Goal: Transaction & Acquisition: Purchase product/service

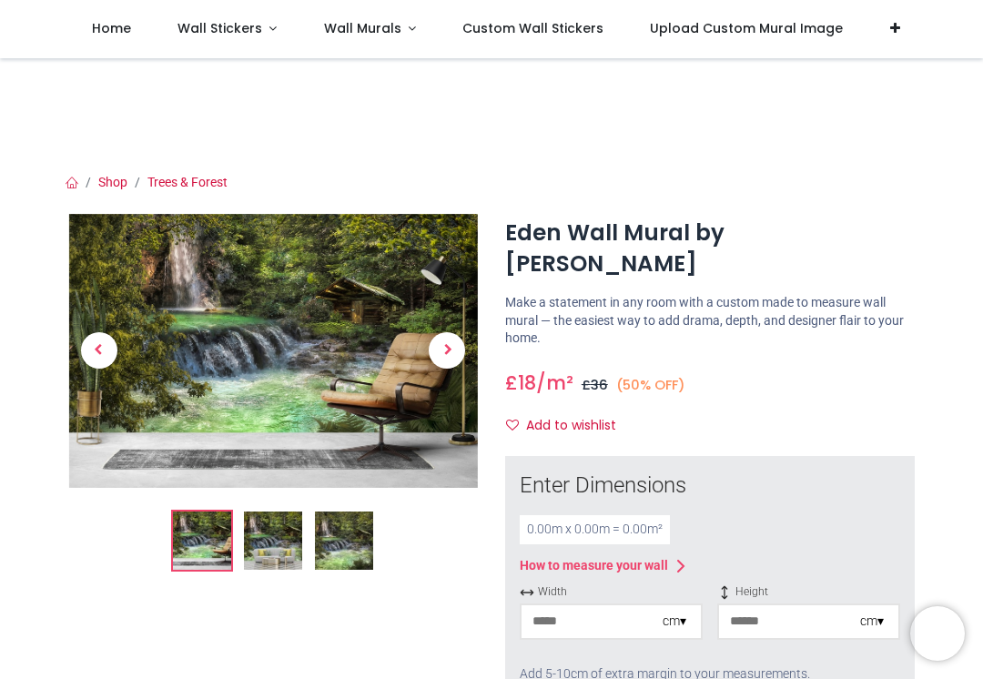
scroll to position [16, 0]
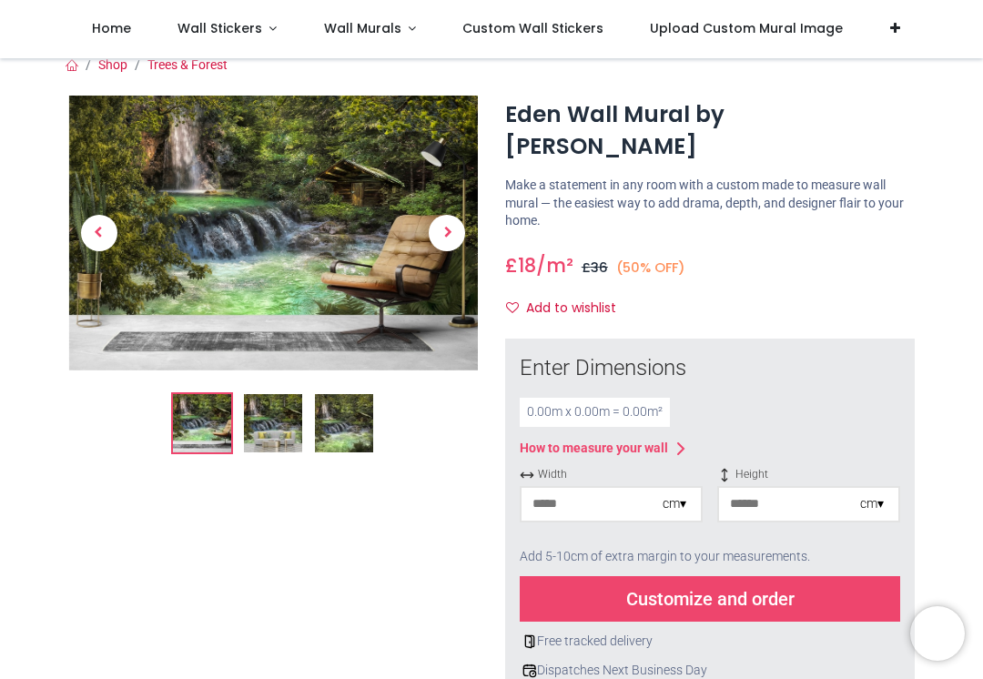
click at [453, 248] on span "Next" at bounding box center [447, 233] width 36 height 36
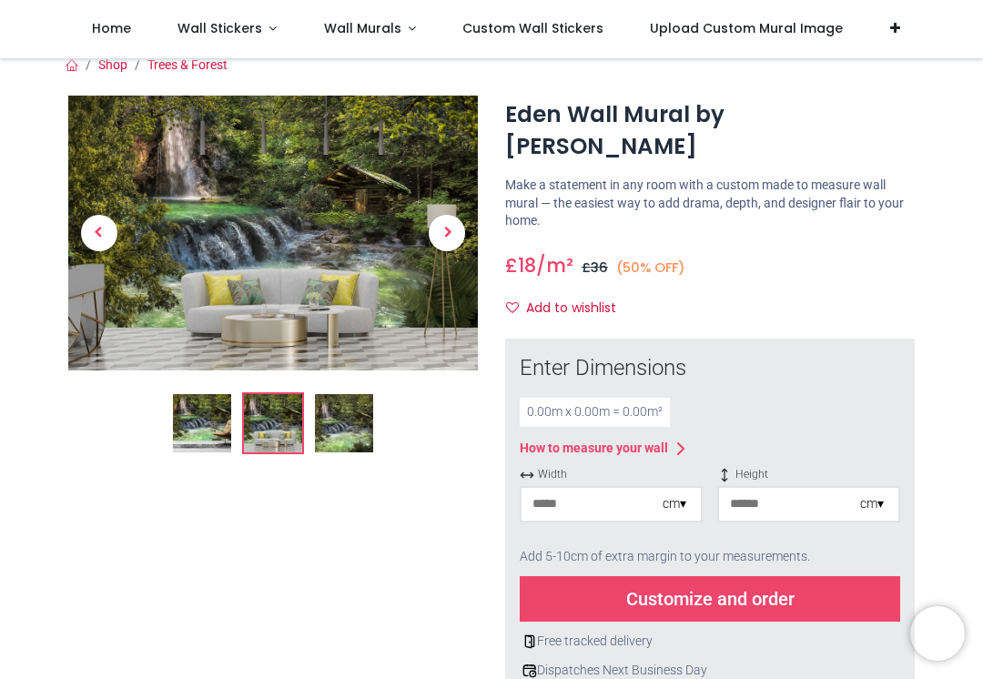
click at [454, 224] on span "Next" at bounding box center [447, 233] width 36 height 36
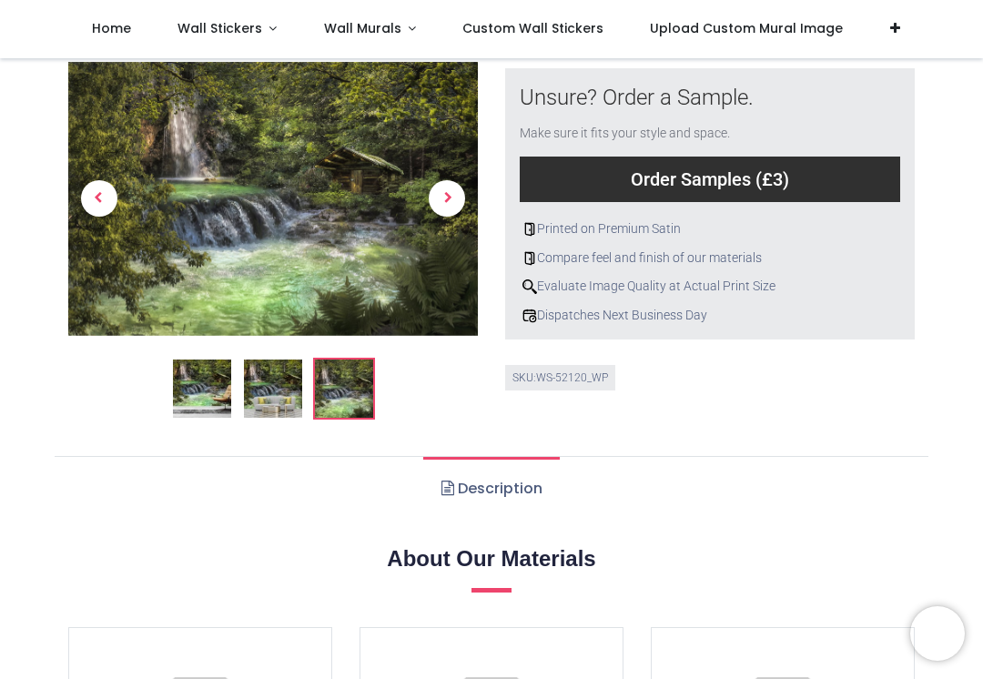
scroll to position [900, 0]
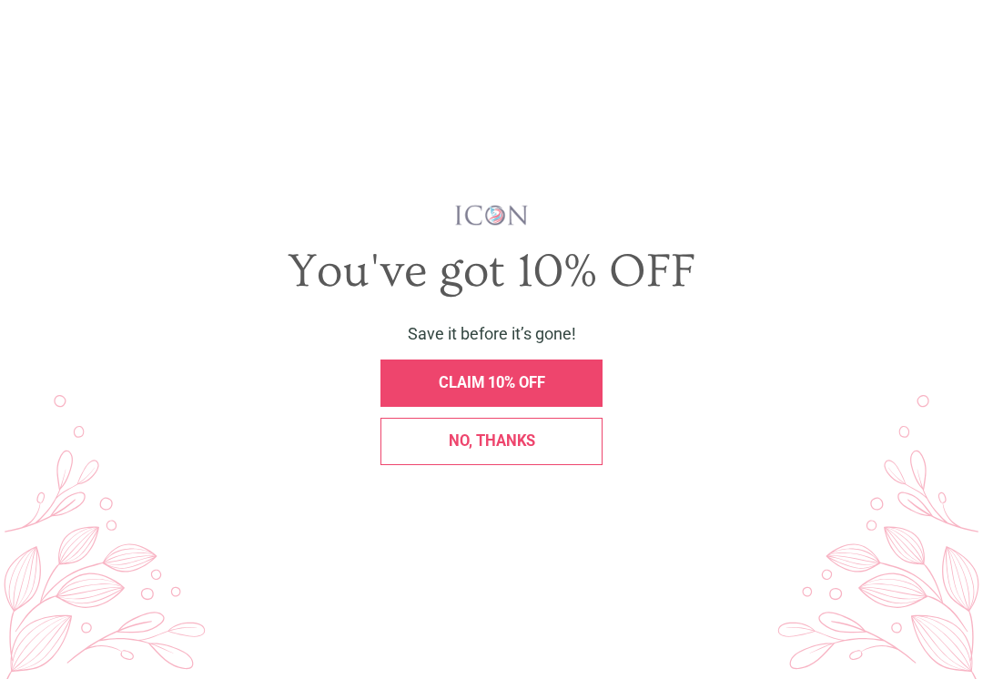
scroll to position [1197, 0]
click at [515, 439] on span "No, thanks" at bounding box center [492, 440] width 86 height 17
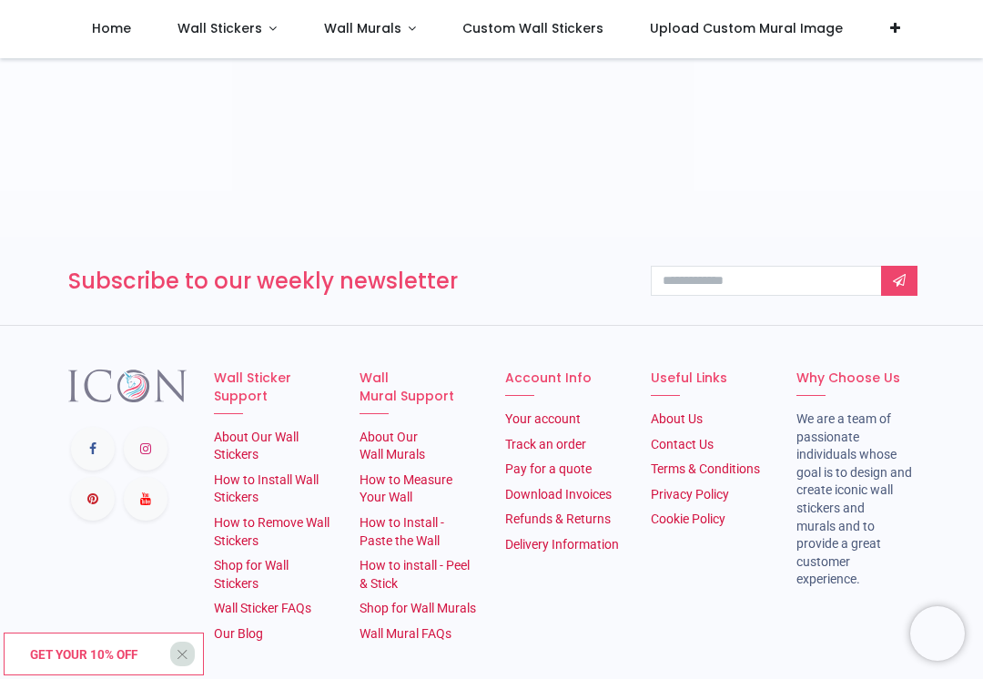
scroll to position [2794, 0]
click at [236, 430] on link "About Our Wall Stickers" at bounding box center [256, 446] width 85 height 33
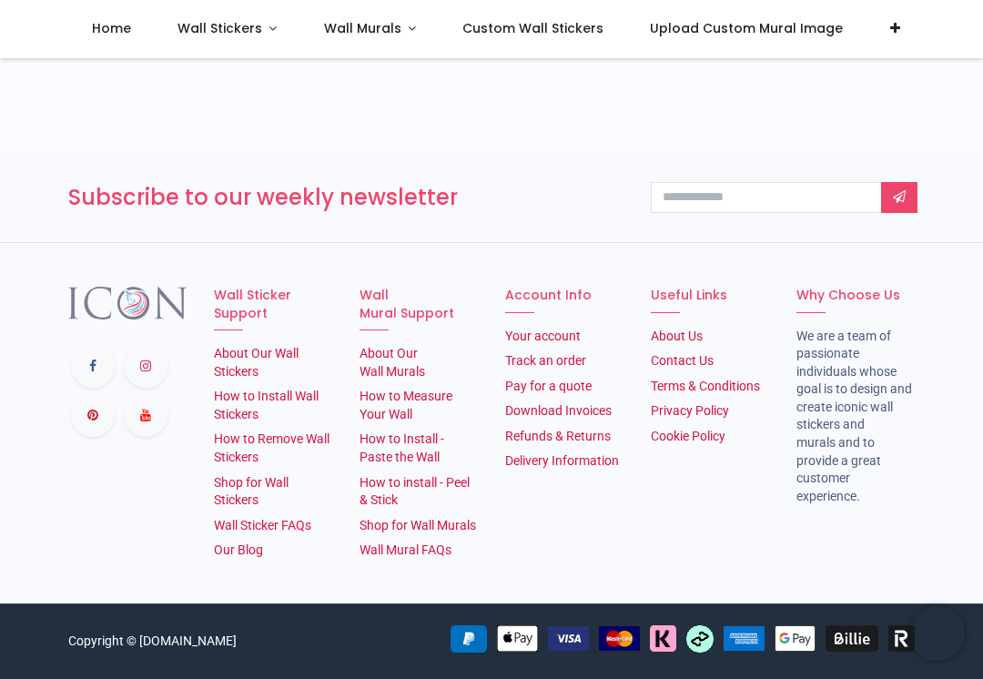
scroll to position [1680, 0]
click at [248, 475] on link "Shop for Wall Stickers" at bounding box center [251, 491] width 75 height 33
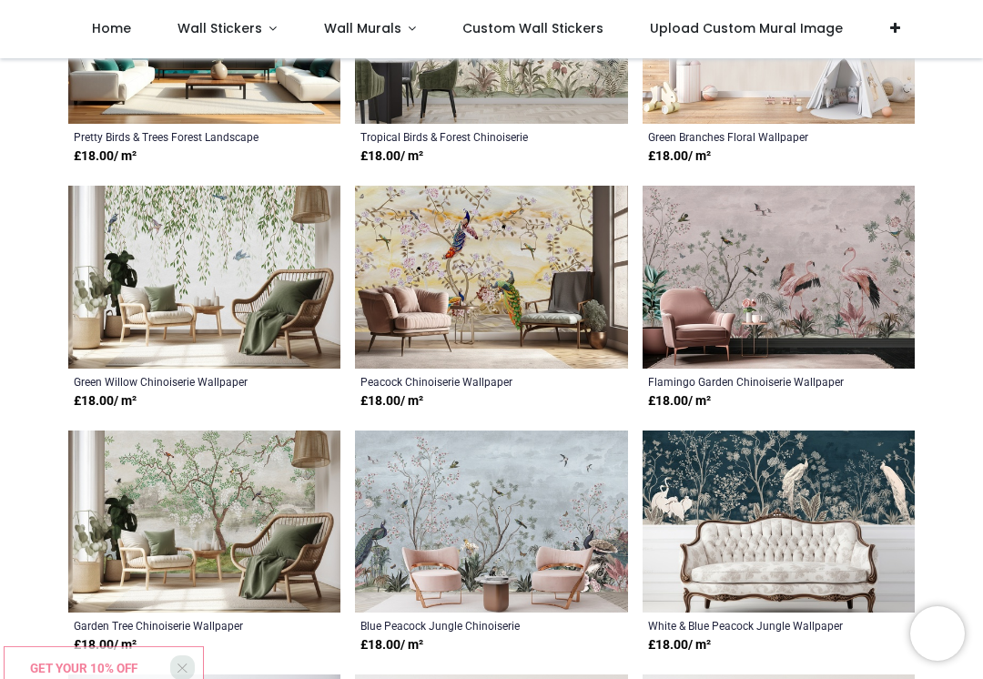
scroll to position [582, 0]
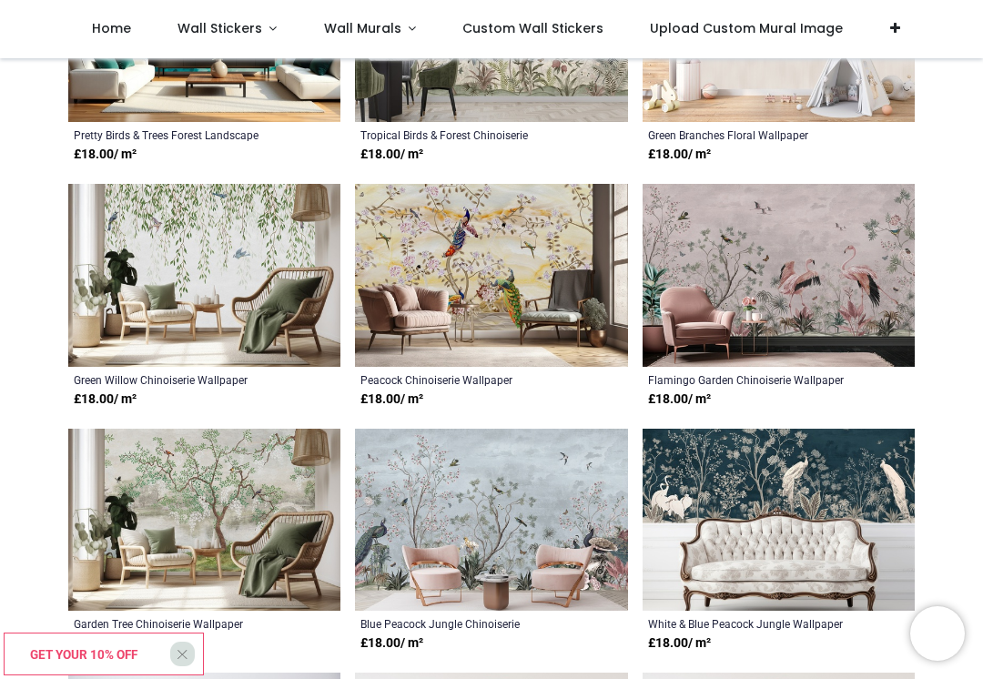
click at [69, 454] on img at bounding box center [204, 520] width 272 height 183
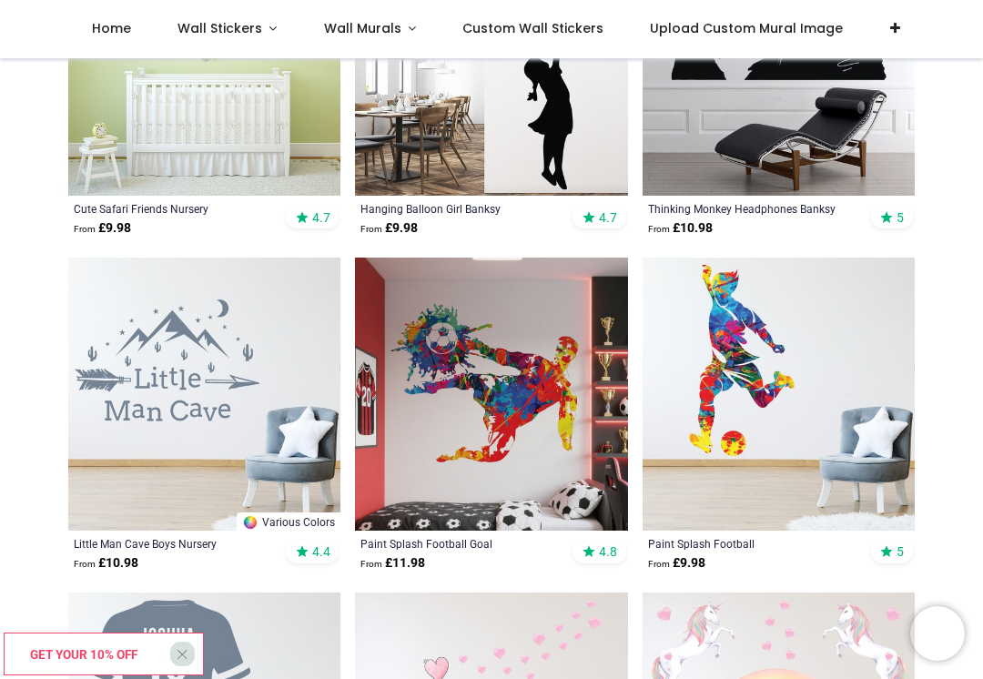
scroll to position [2001, 0]
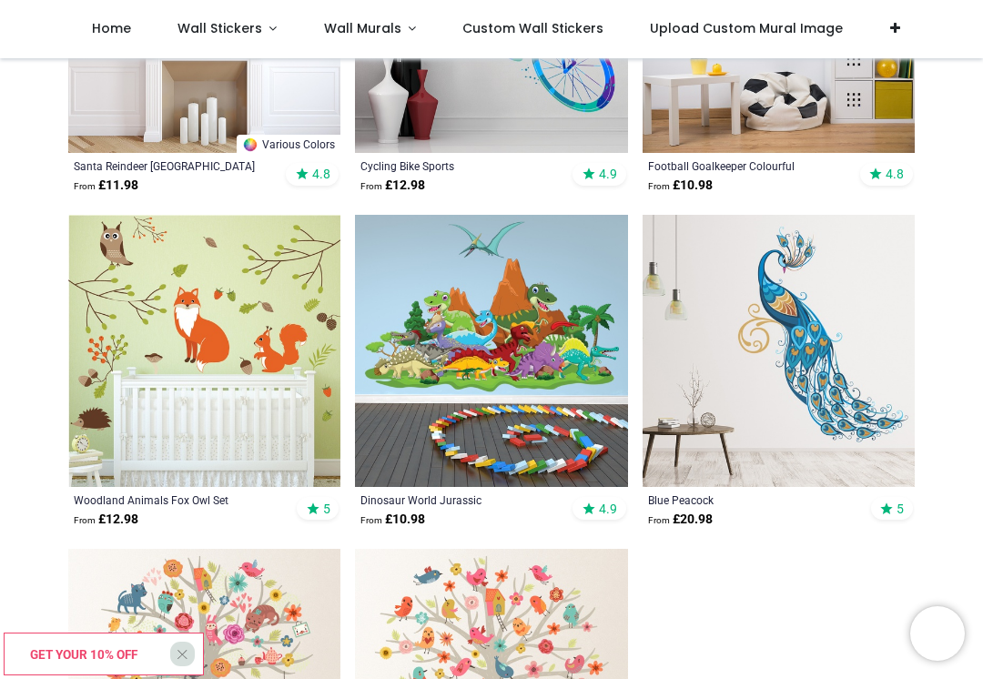
scroll to position [5387, 0]
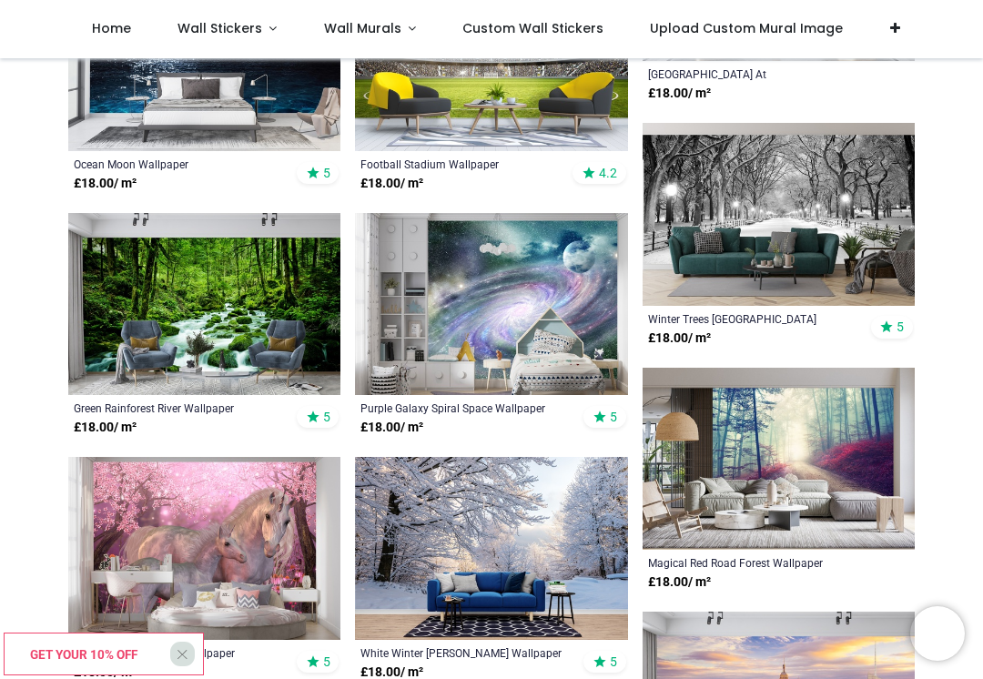
scroll to position [7746, 0]
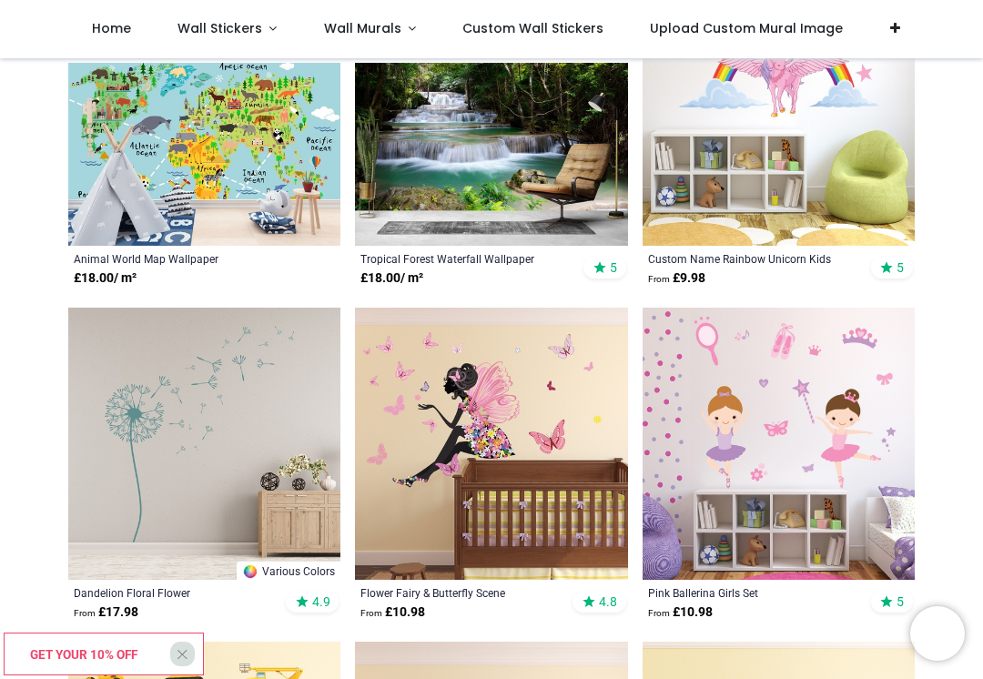
scroll to position [9564, 0]
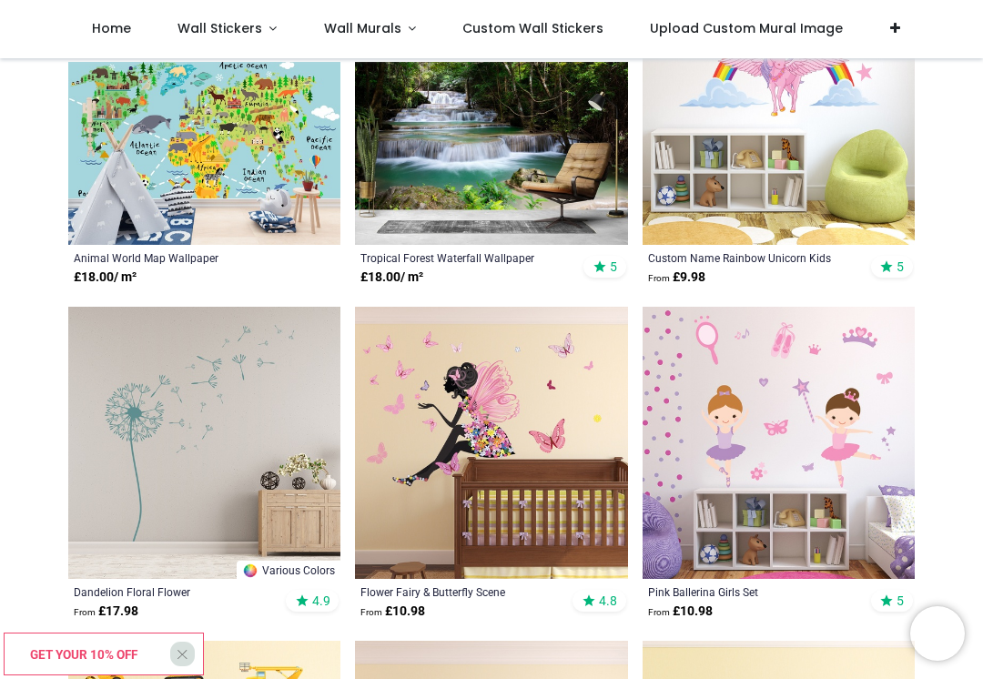
click at [785, 516] on img at bounding box center [779, 443] width 272 height 272
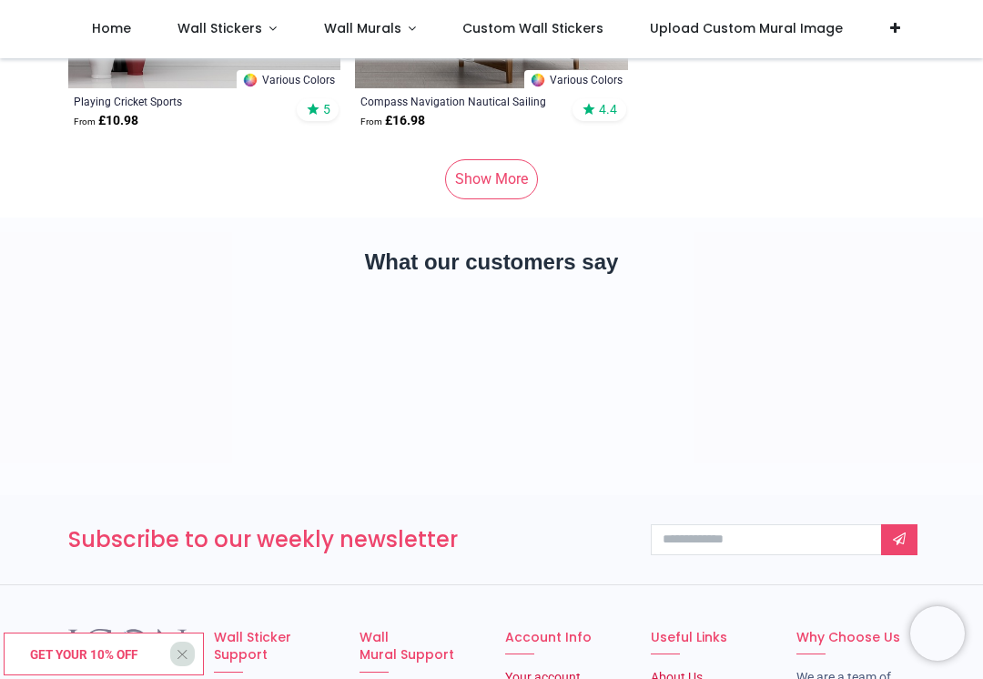
scroll to position [14403, 0]
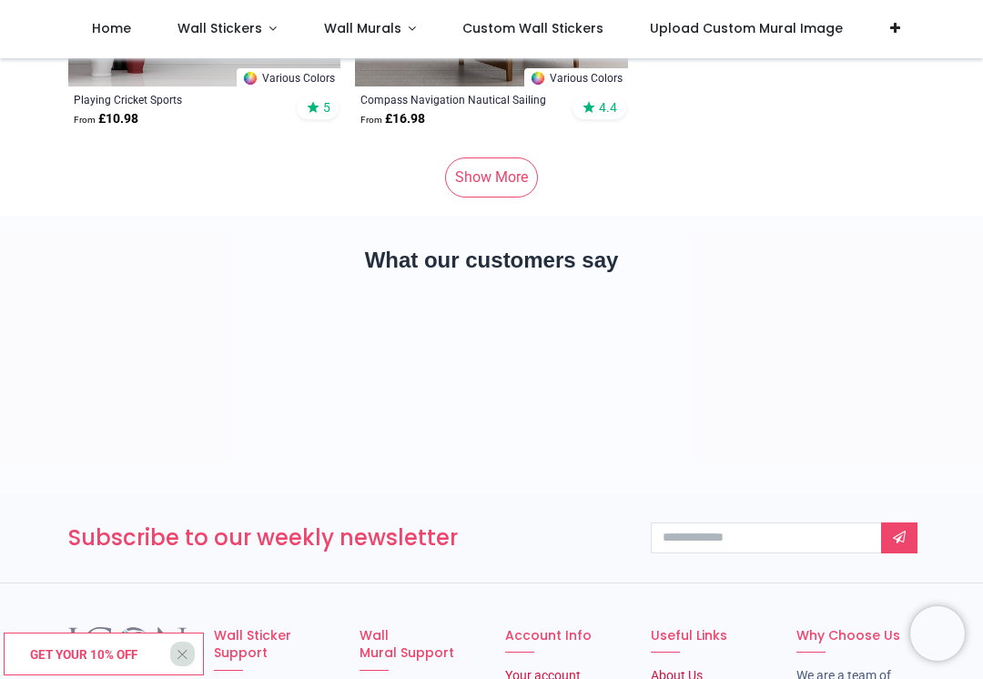
click at [507, 187] on link "Show More" at bounding box center [491, 177] width 93 height 40
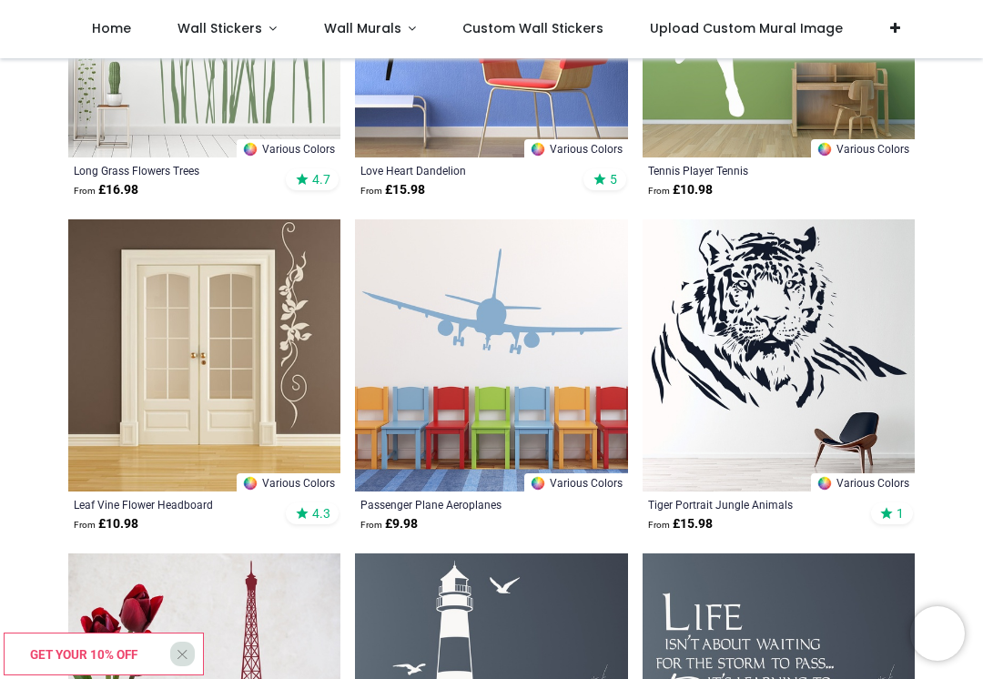
scroll to position [16673, 0]
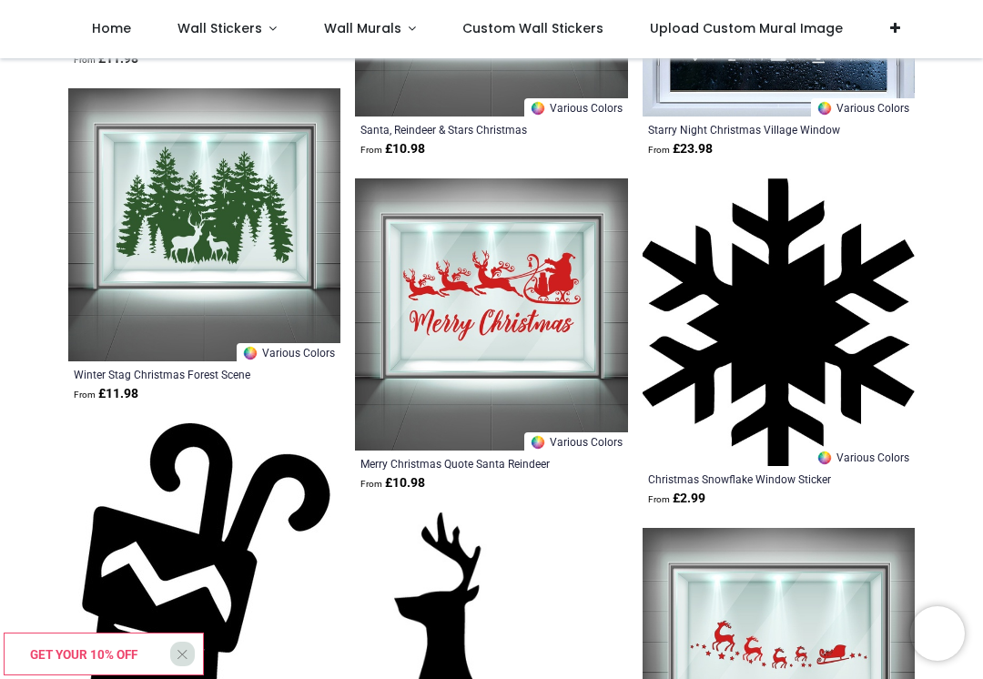
scroll to position [18629, 0]
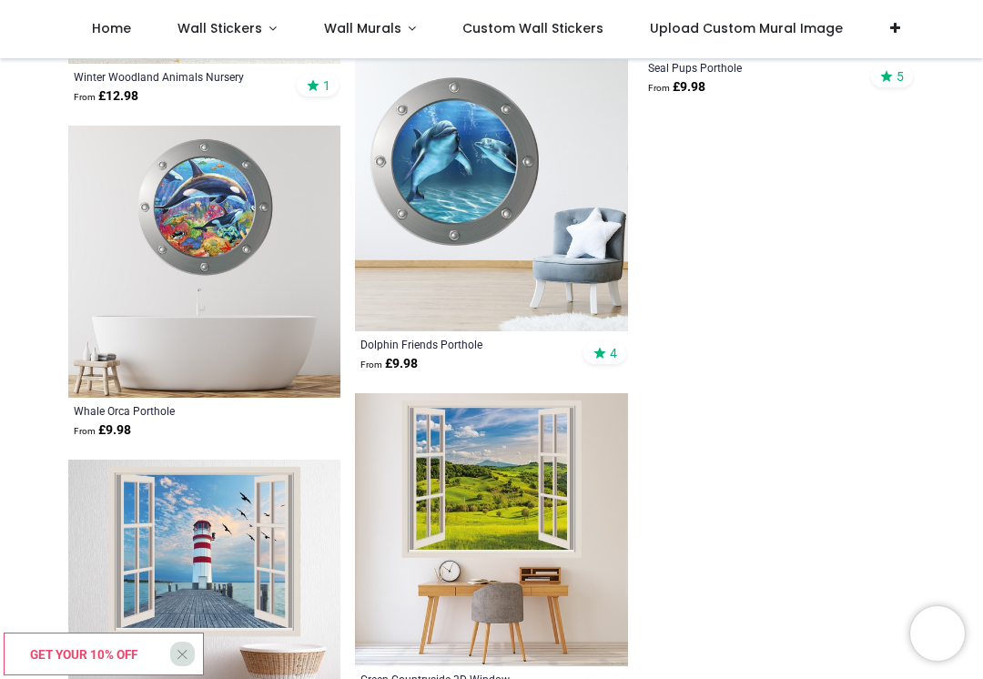
scroll to position [22863, 0]
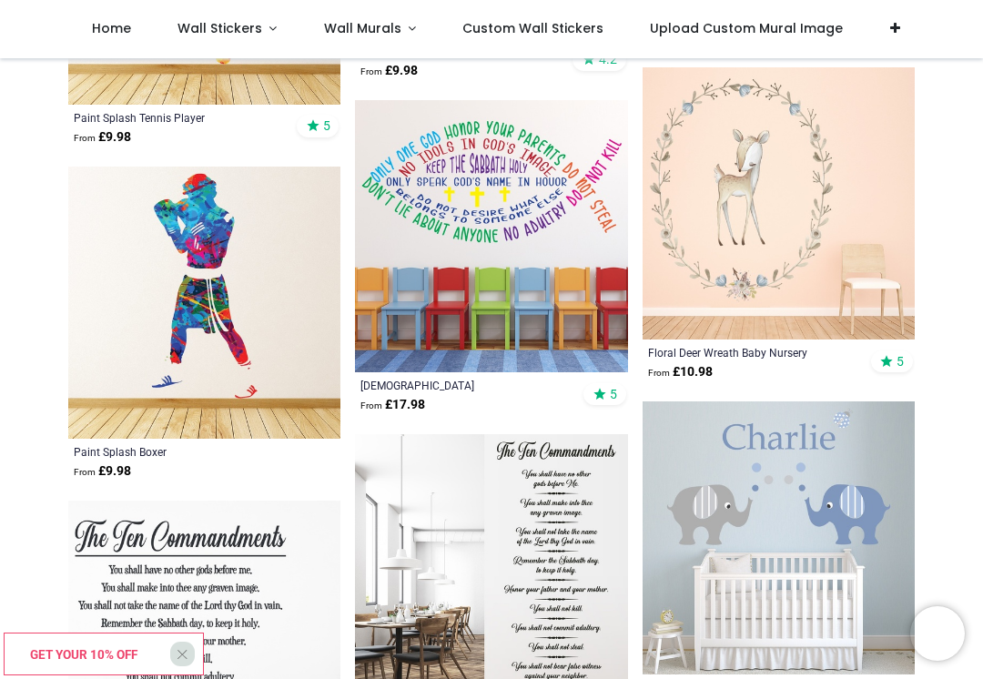
scroll to position [25406, 0]
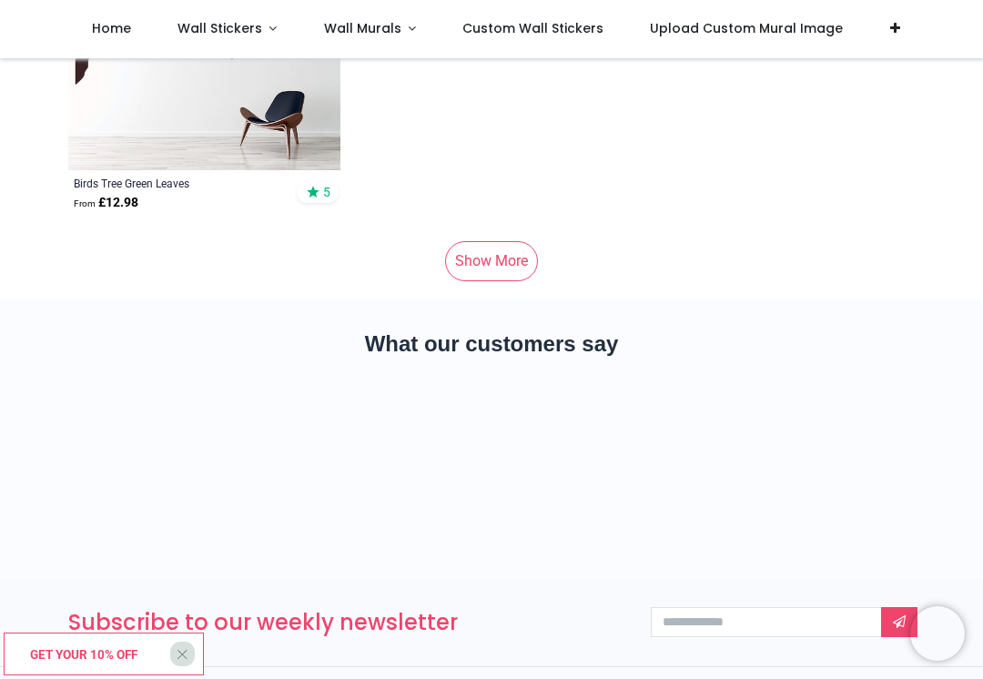
scroll to position [29599, 0]
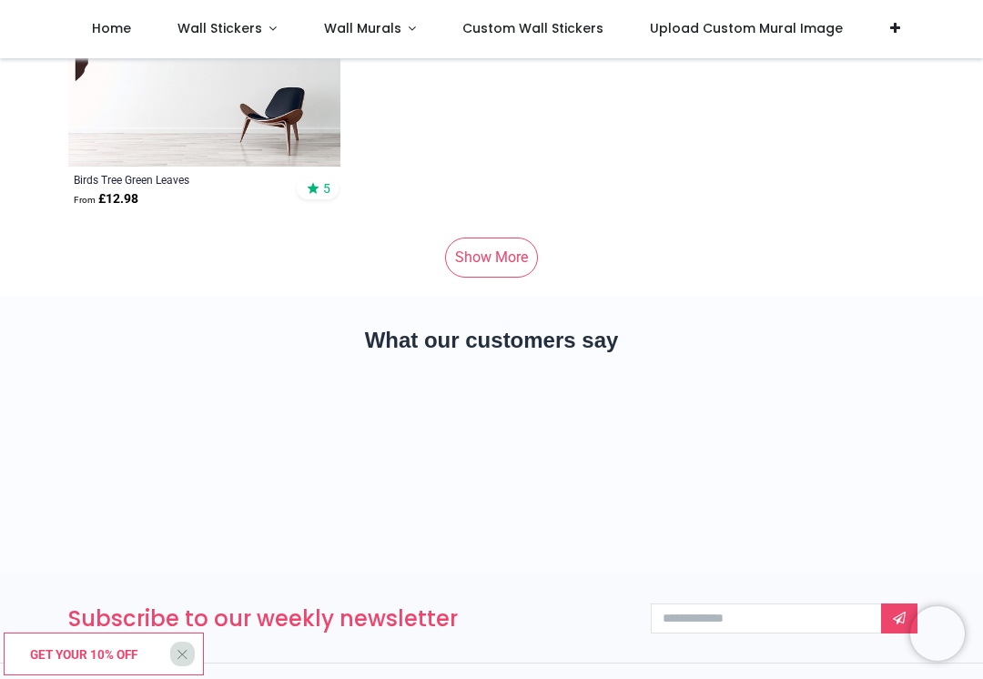
click at [504, 251] on link "Show More" at bounding box center [491, 258] width 93 height 40
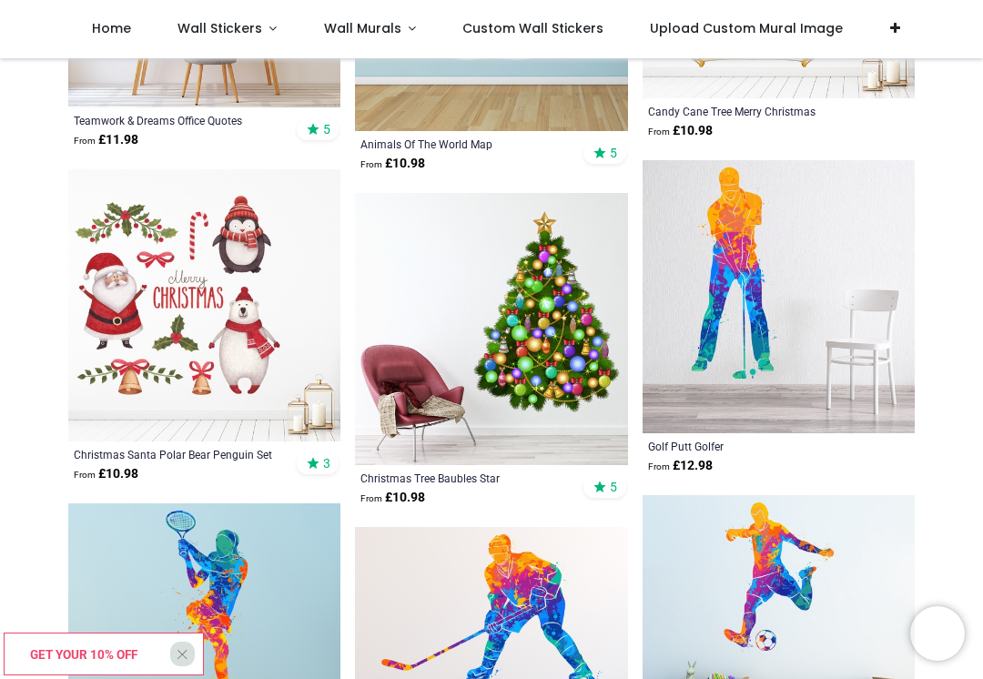
scroll to position [30663, 0]
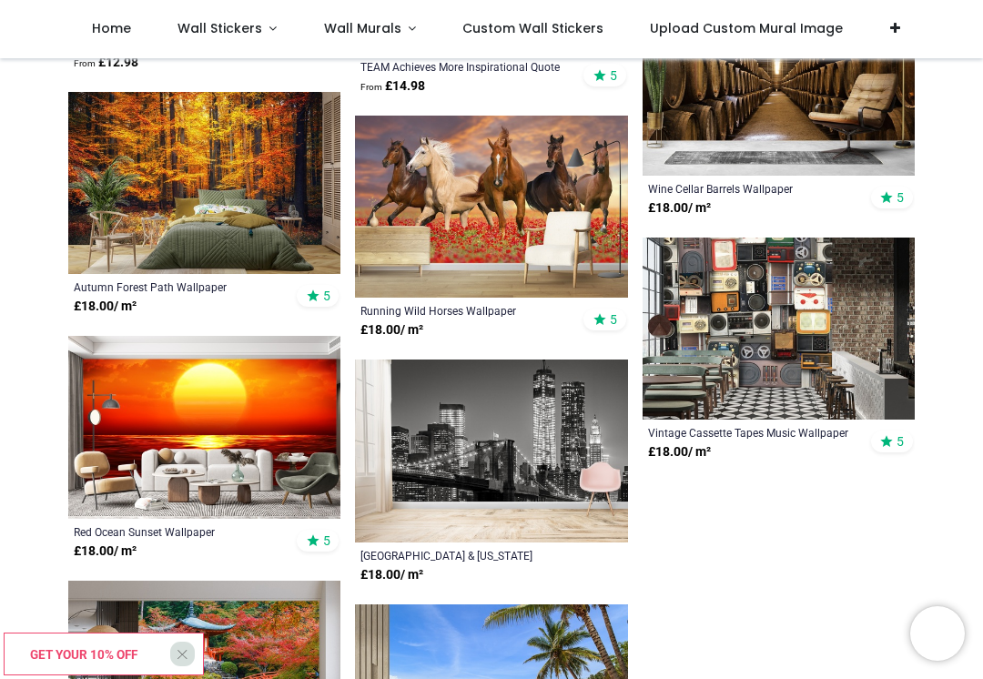
scroll to position [34751, 0]
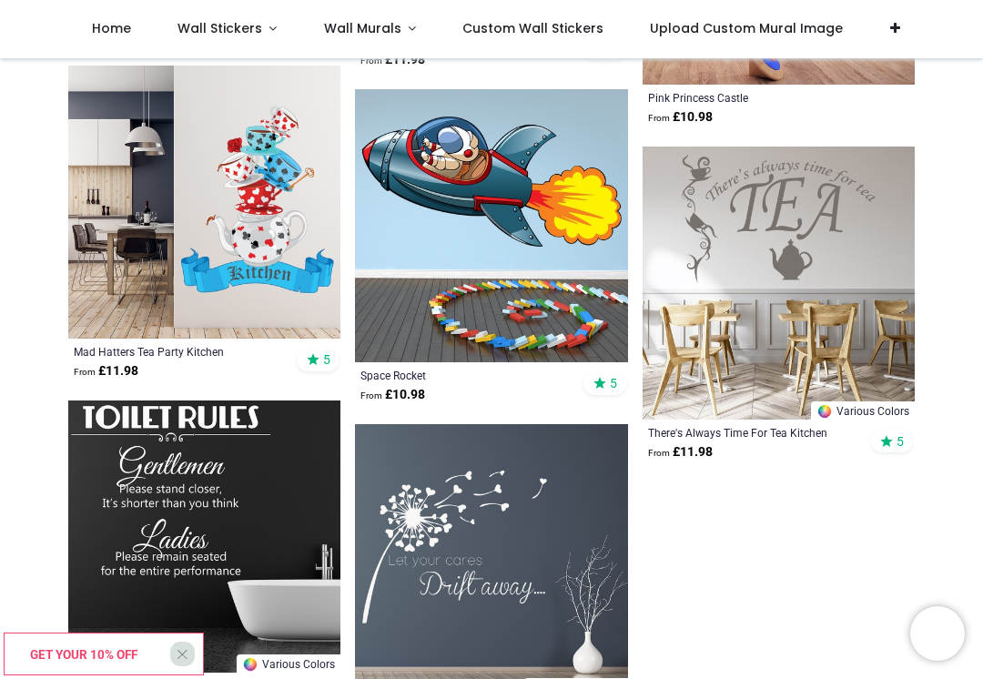
scroll to position [37582, 0]
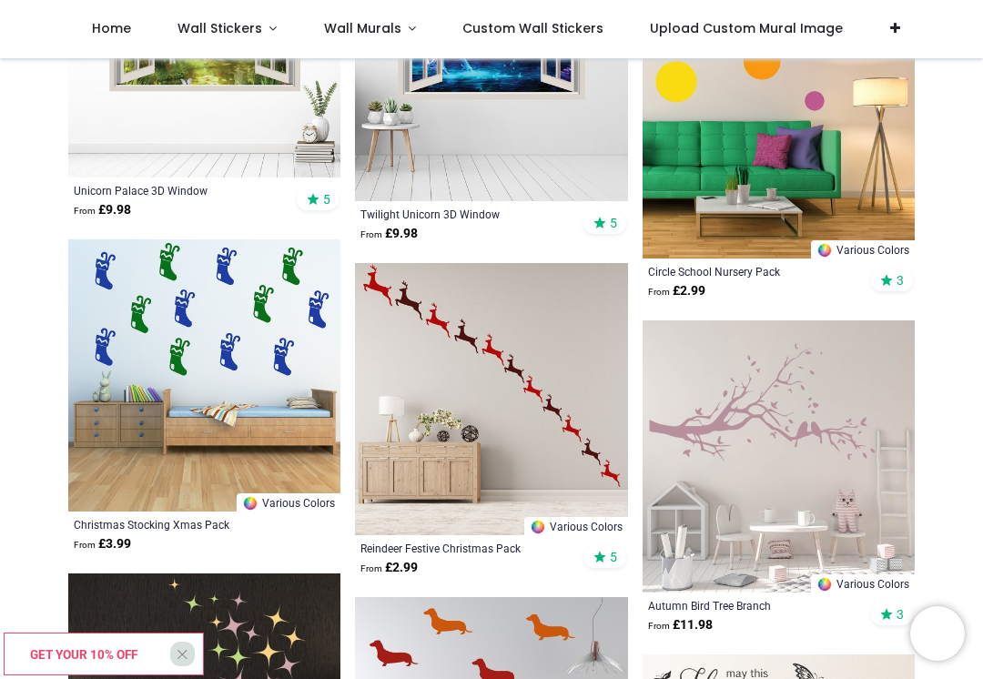
scroll to position [39079, 0]
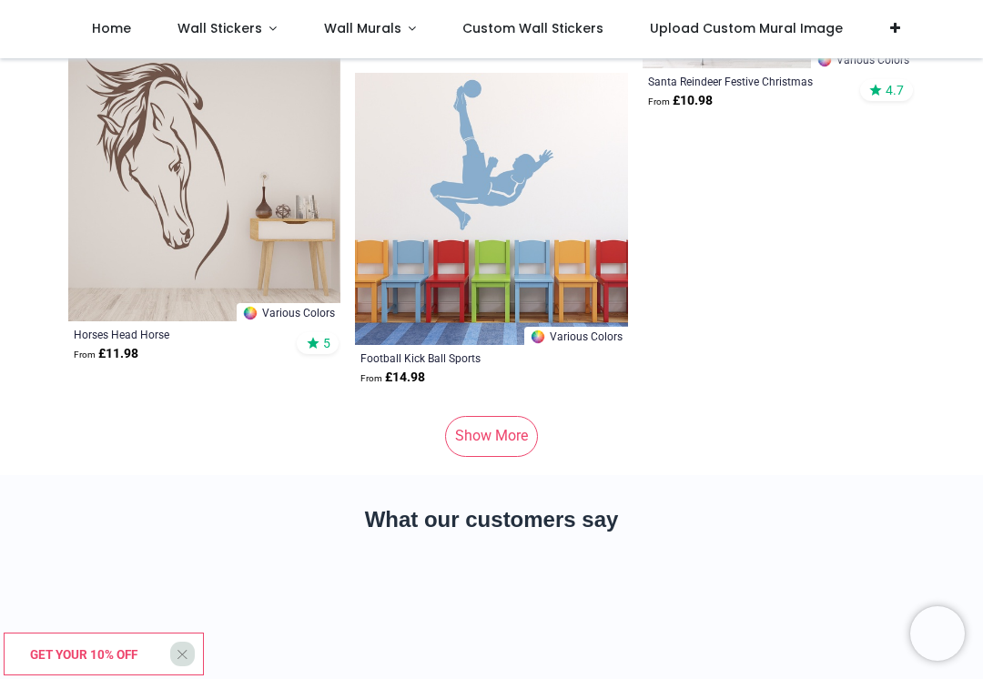
scroll to position [44285, 0]
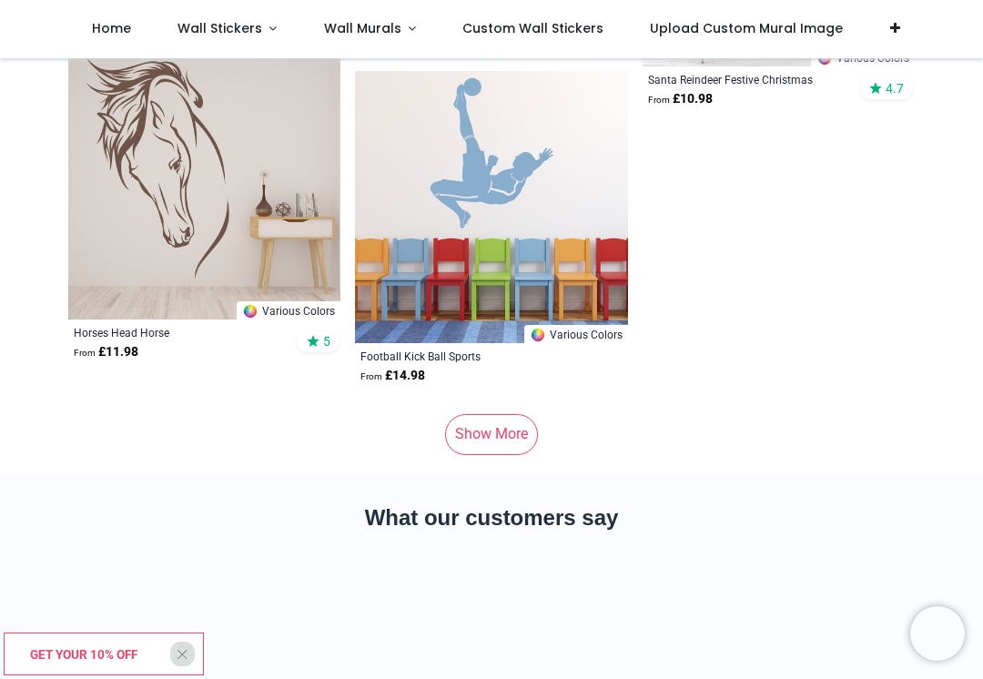
click at [498, 435] on link "Show More" at bounding box center [491, 434] width 93 height 40
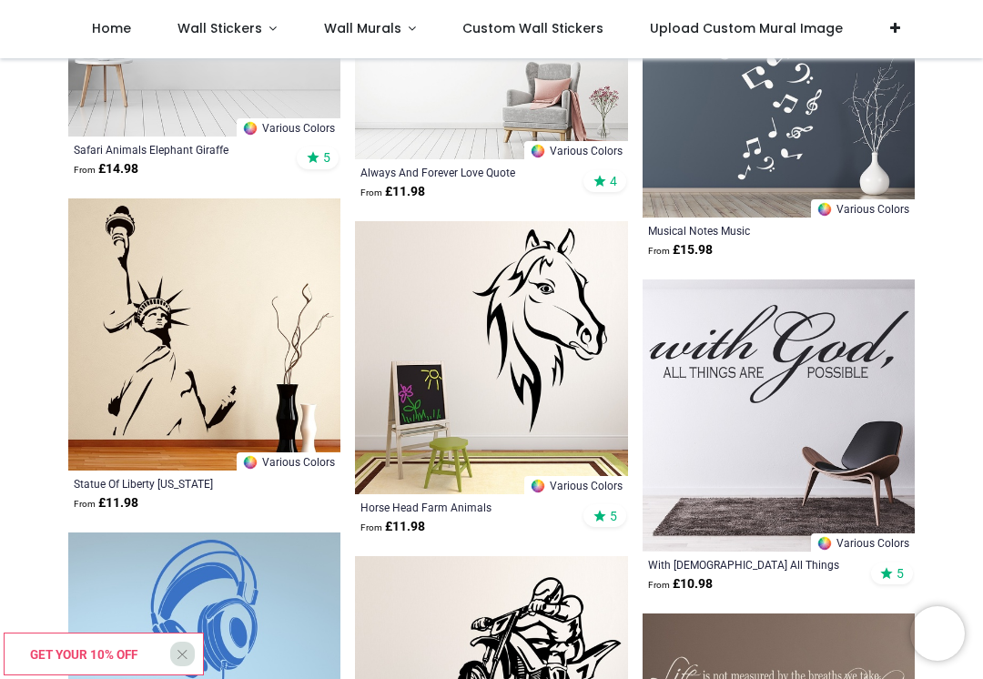
scroll to position [45807, 0]
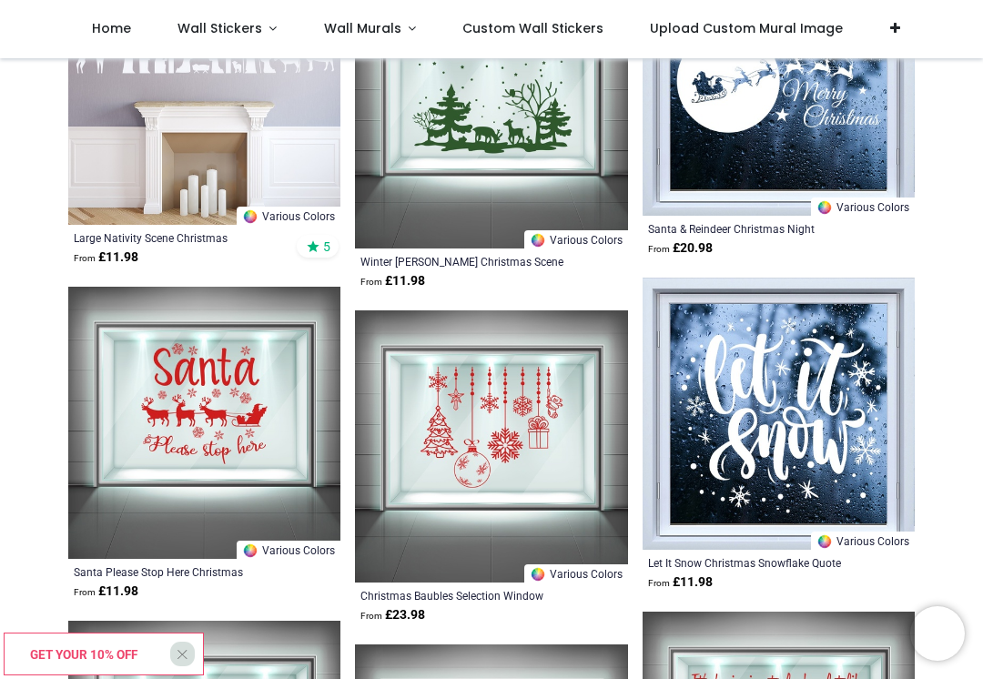
scroll to position [49062, 0]
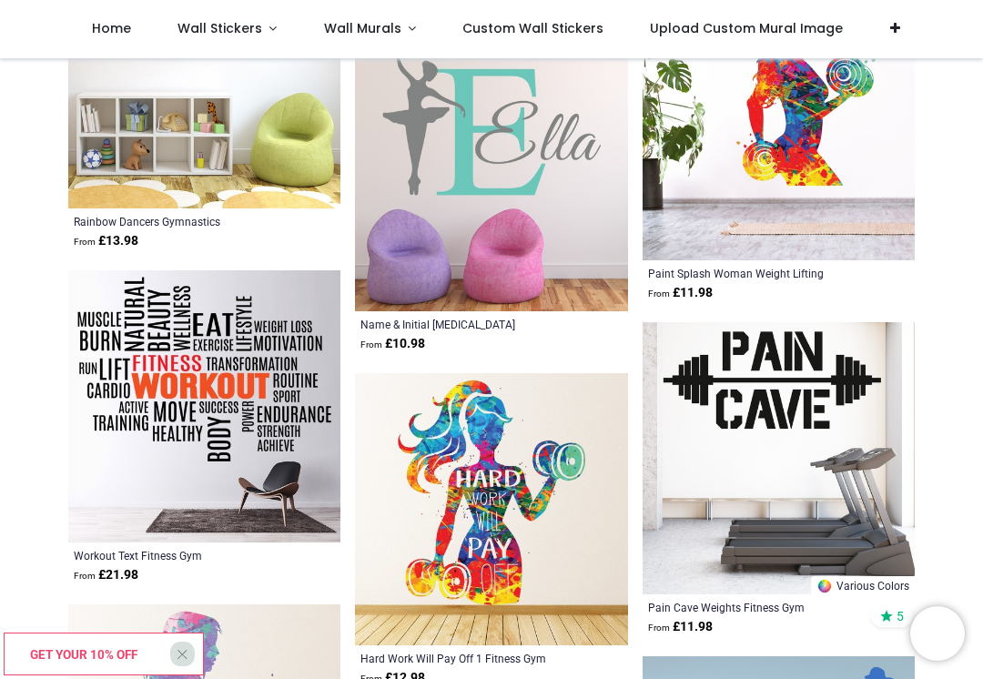
scroll to position [55731, 0]
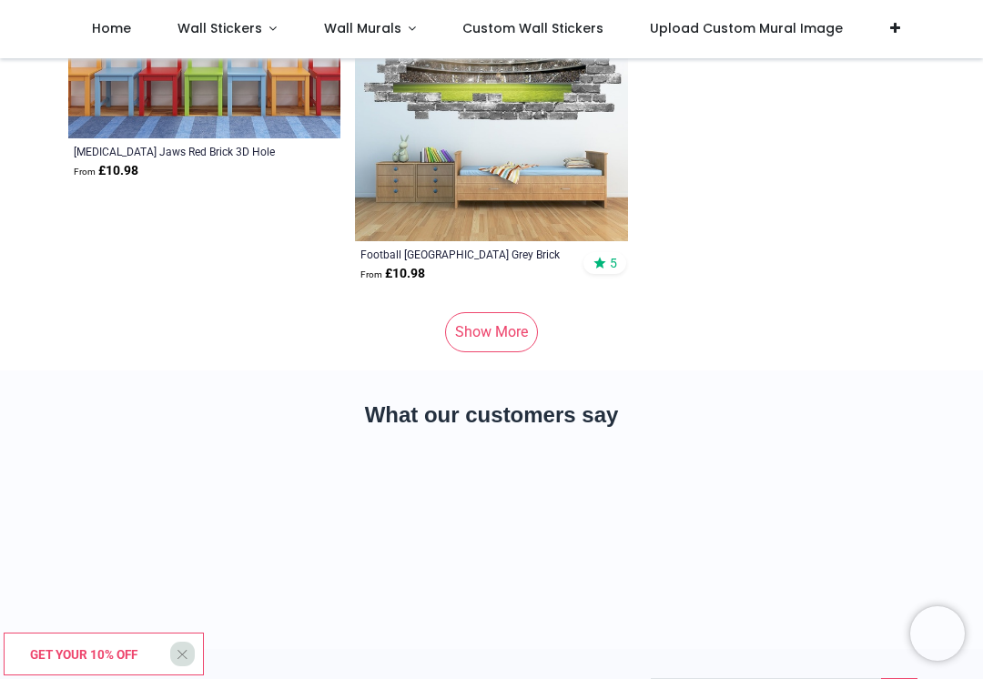
scroll to position [59608, 0]
click at [501, 340] on link "Show More" at bounding box center [491, 331] width 93 height 40
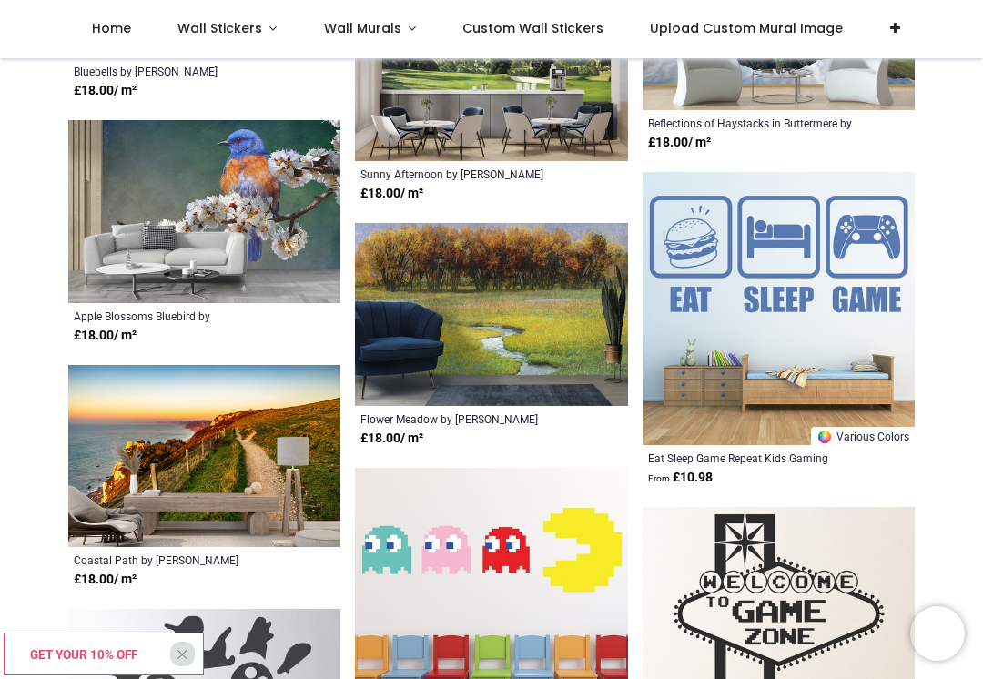
scroll to position [61603, 0]
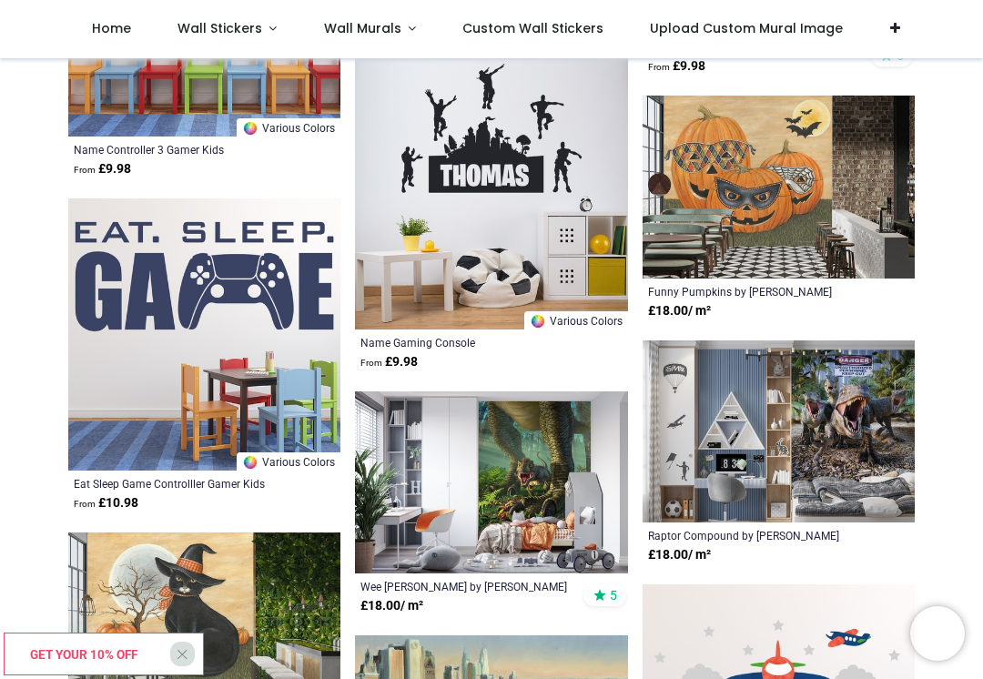
scroll to position [62684, 0]
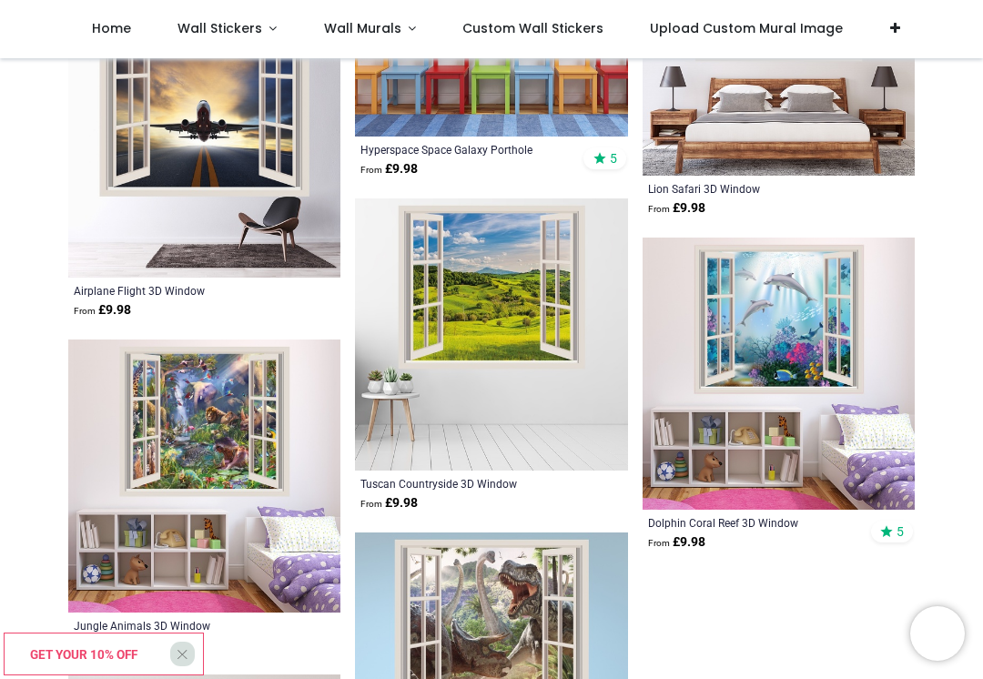
scroll to position [67711, 0]
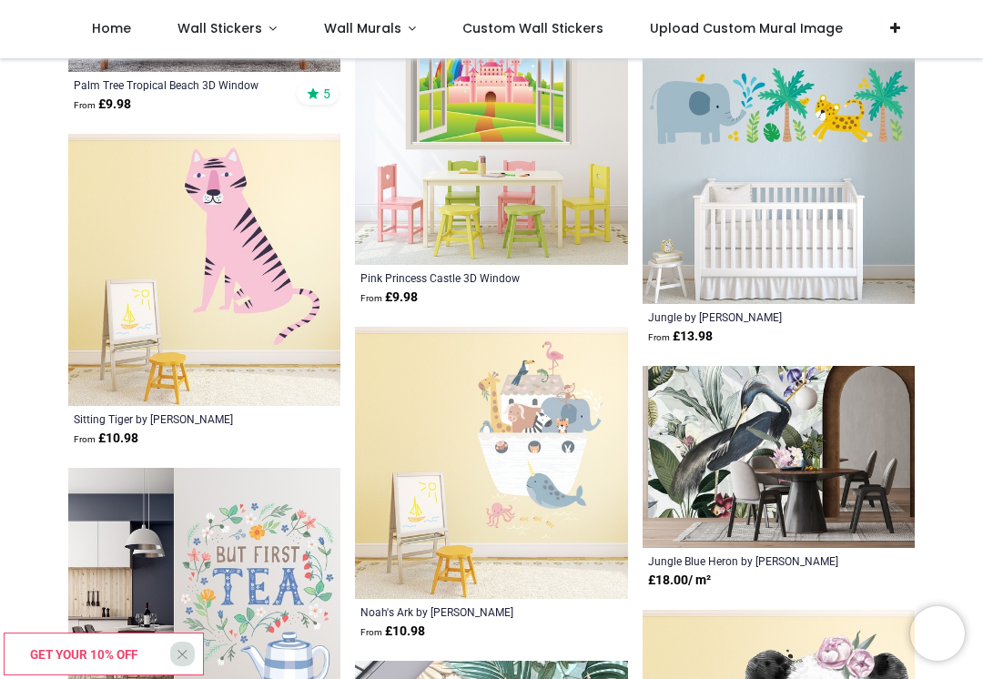
scroll to position [69254, 0]
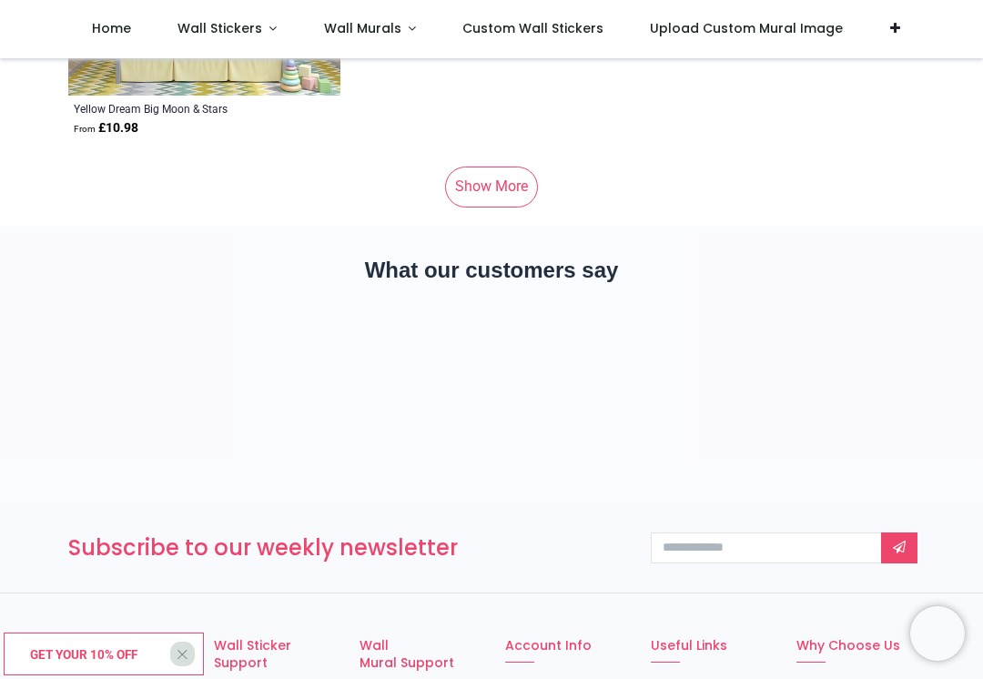
scroll to position [74828, 0]
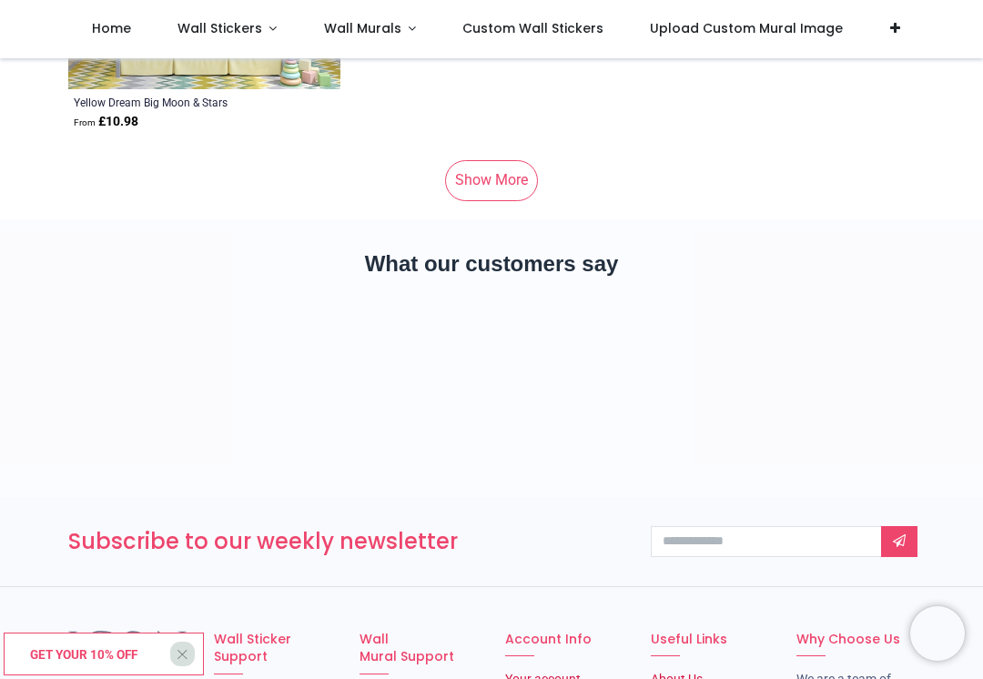
click at [498, 181] on link "Show More" at bounding box center [491, 180] width 93 height 40
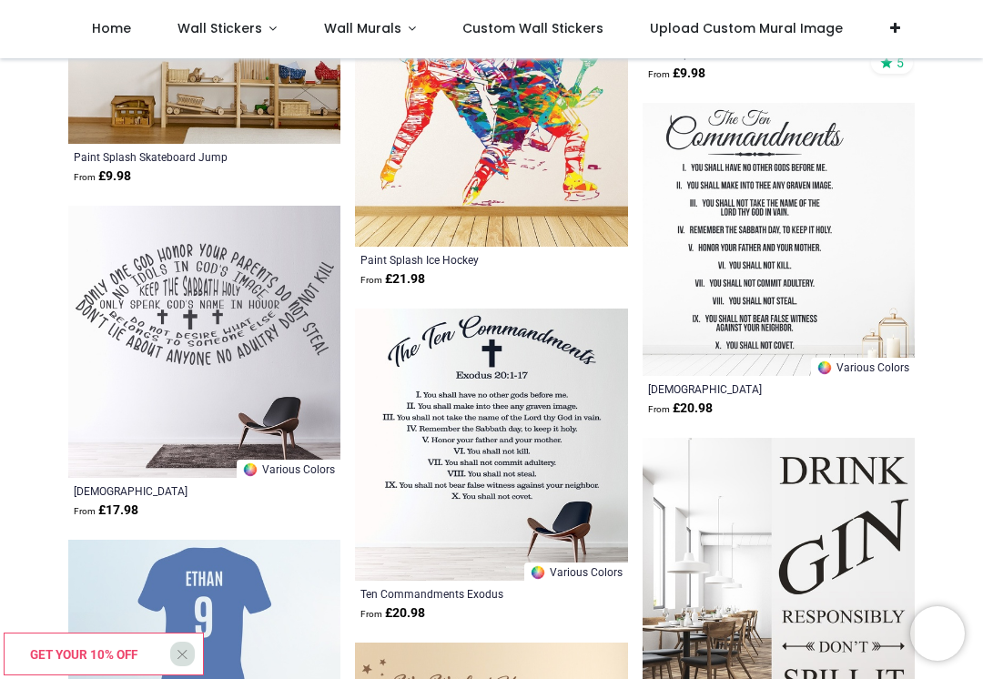
scroll to position [75148, 0]
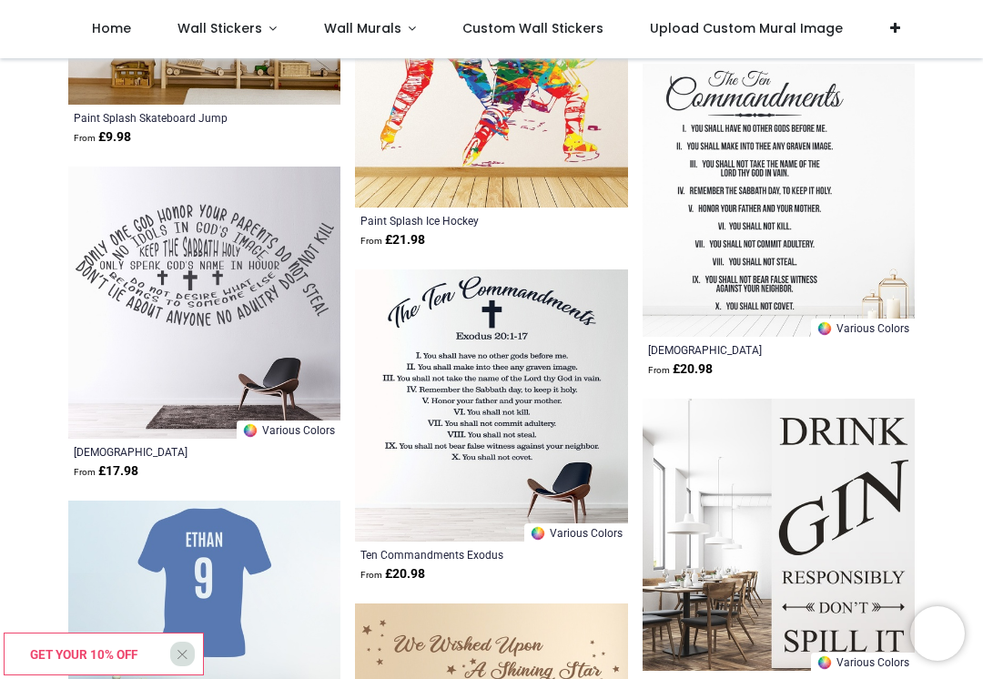
click at [559, 587] on div "Ten Commandments Exodus Bible From £ 20.98" at bounding box center [491, 565] width 272 height 47
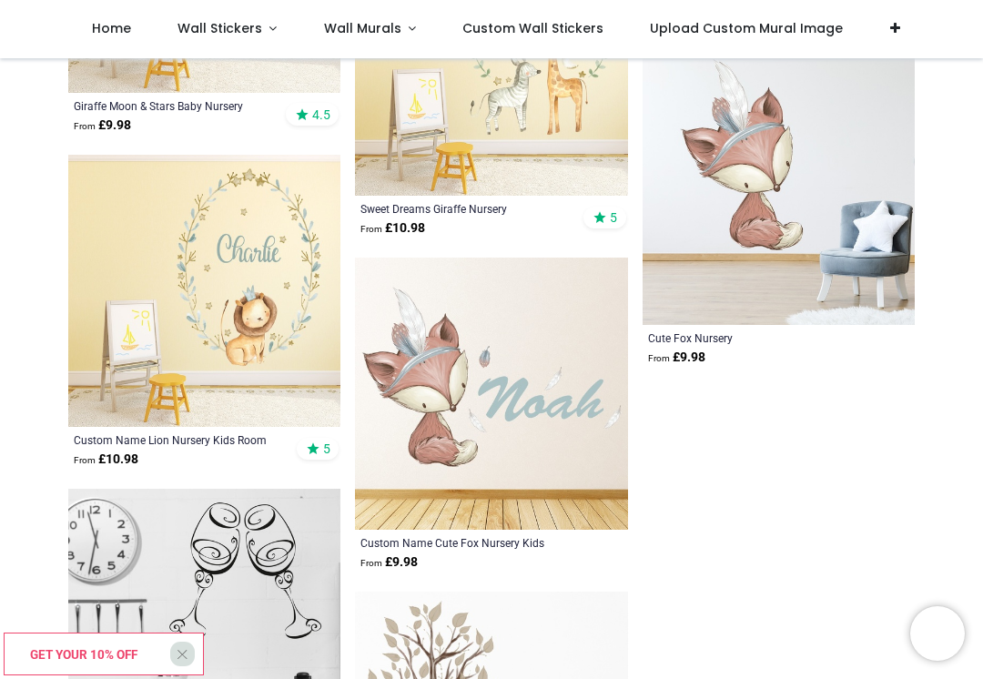
scroll to position [77168, 0]
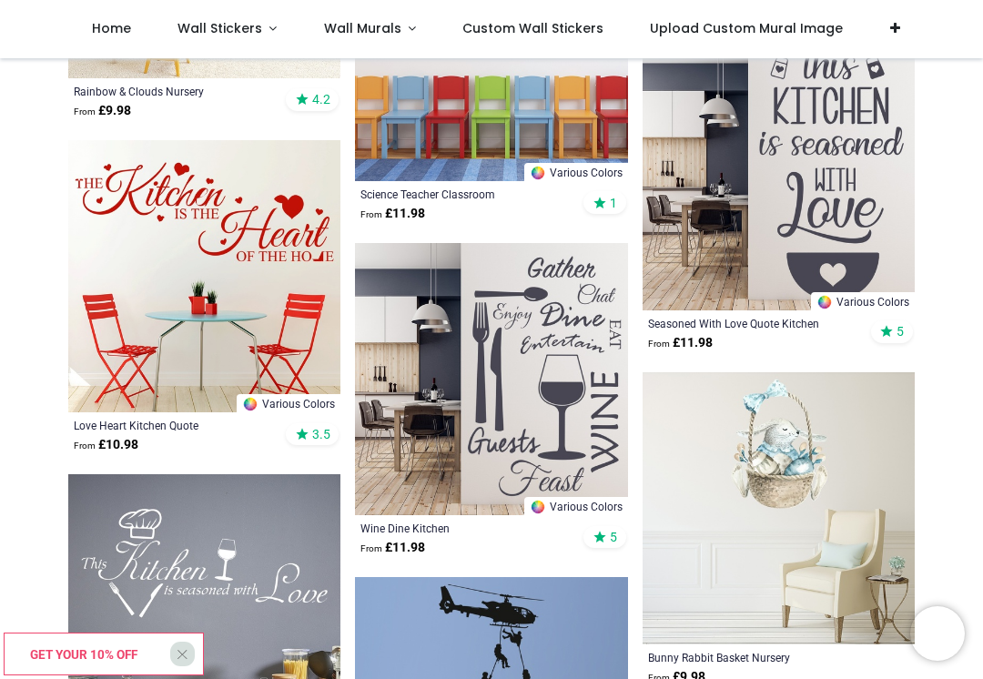
scroll to position [78764, 0]
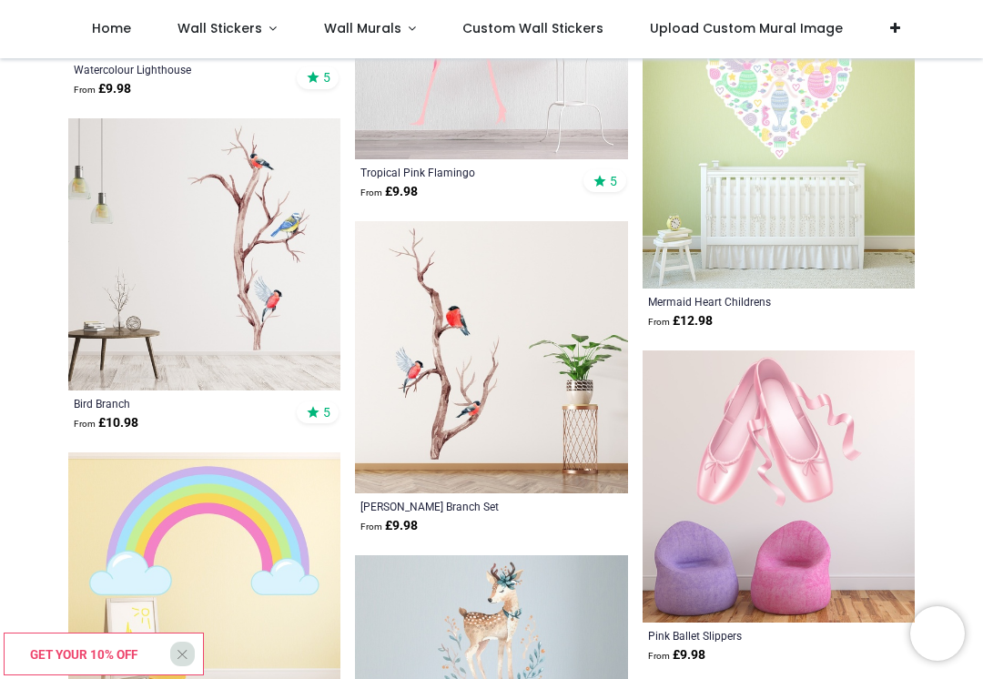
scroll to position [80792, 0]
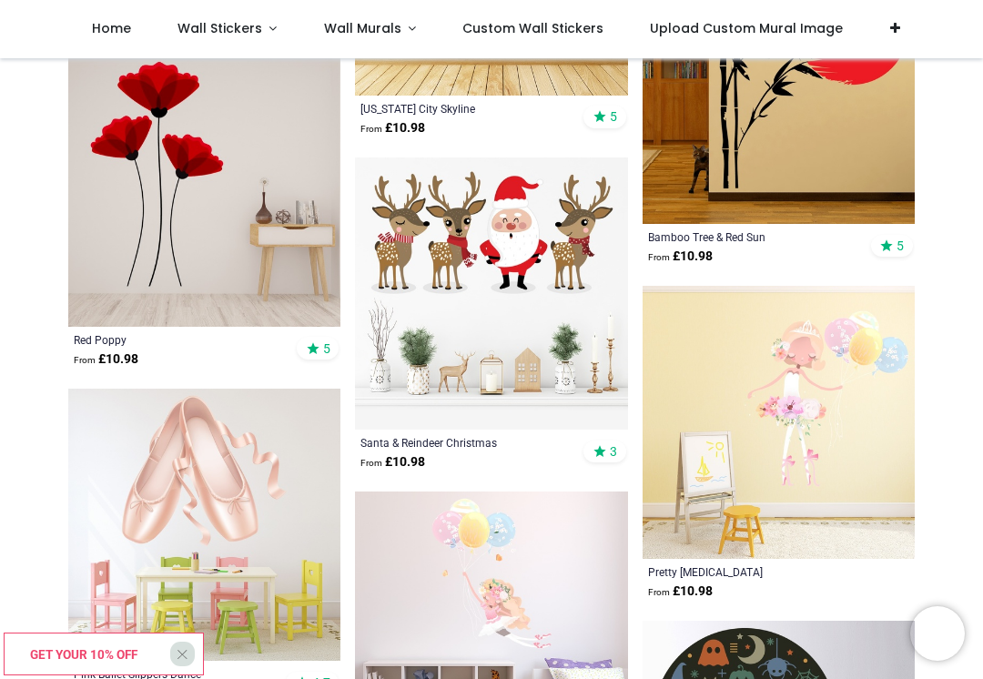
scroll to position [82862, 0]
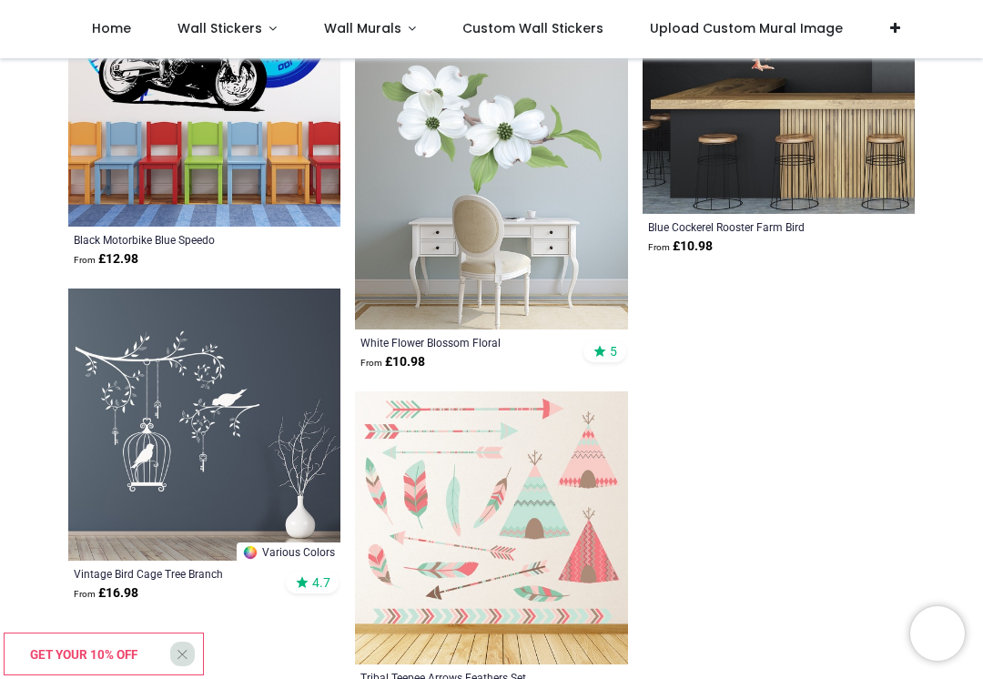
scroll to position [86368, 0]
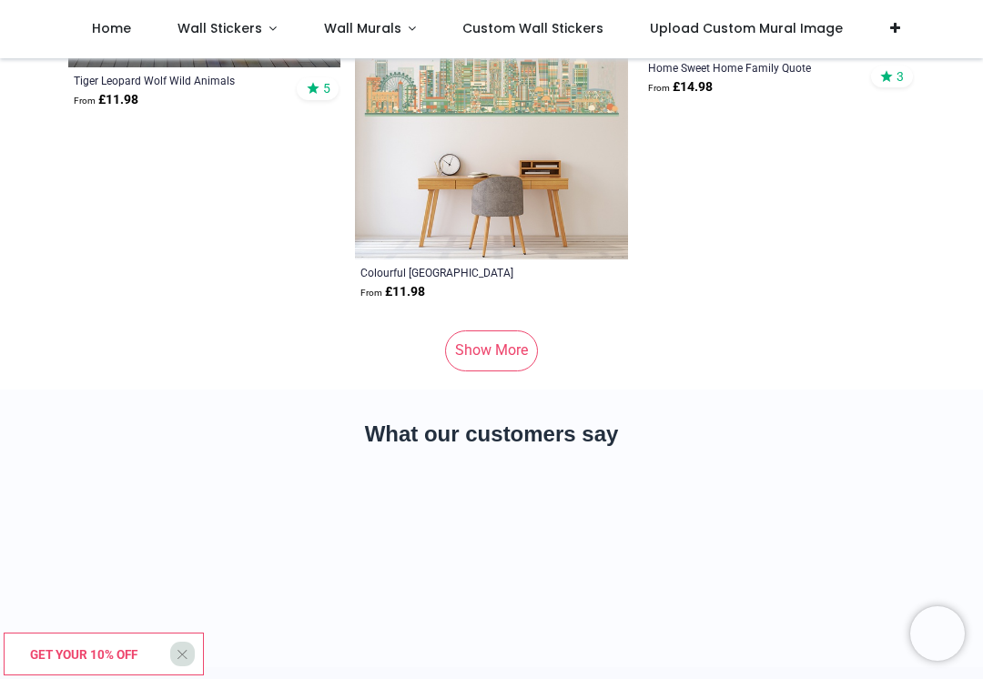
scroll to position [89778, 0]
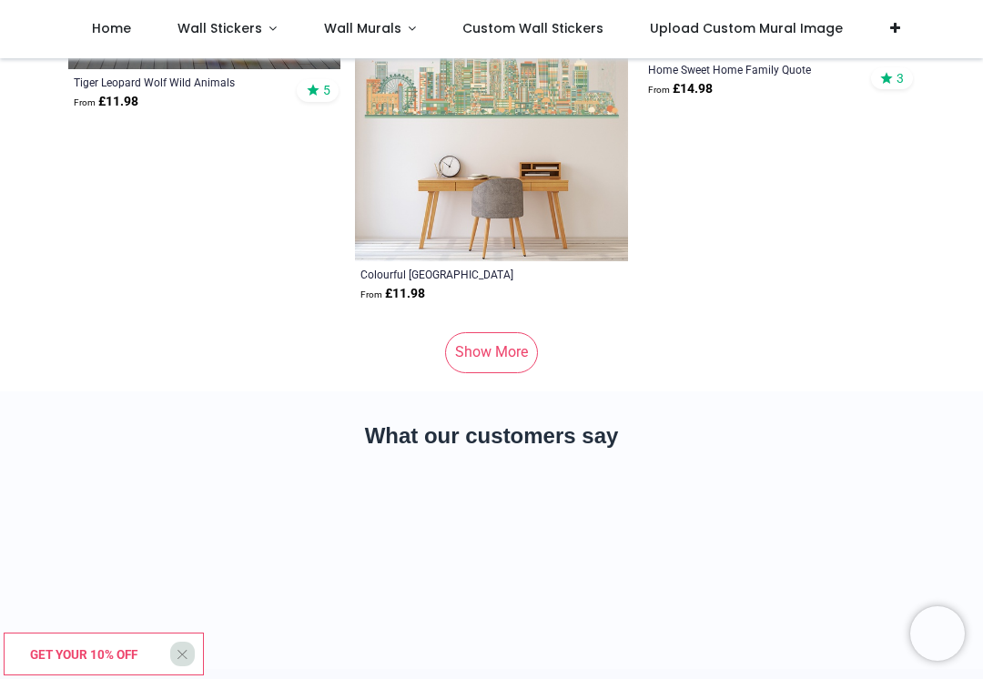
click at [508, 353] on link "Show More" at bounding box center [491, 352] width 93 height 40
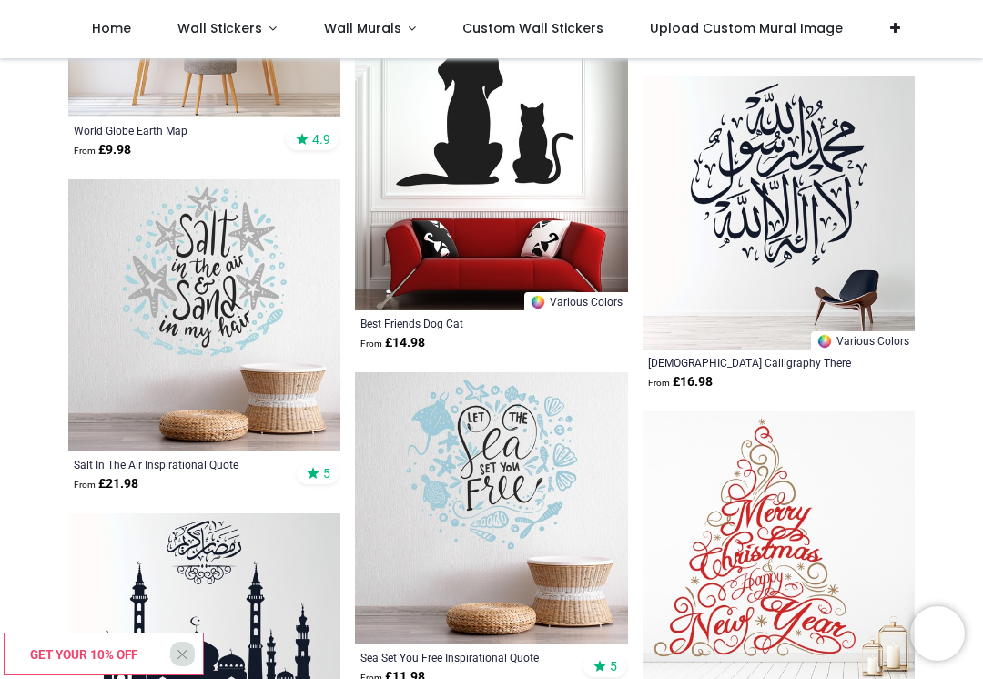
scroll to position [91086, 0]
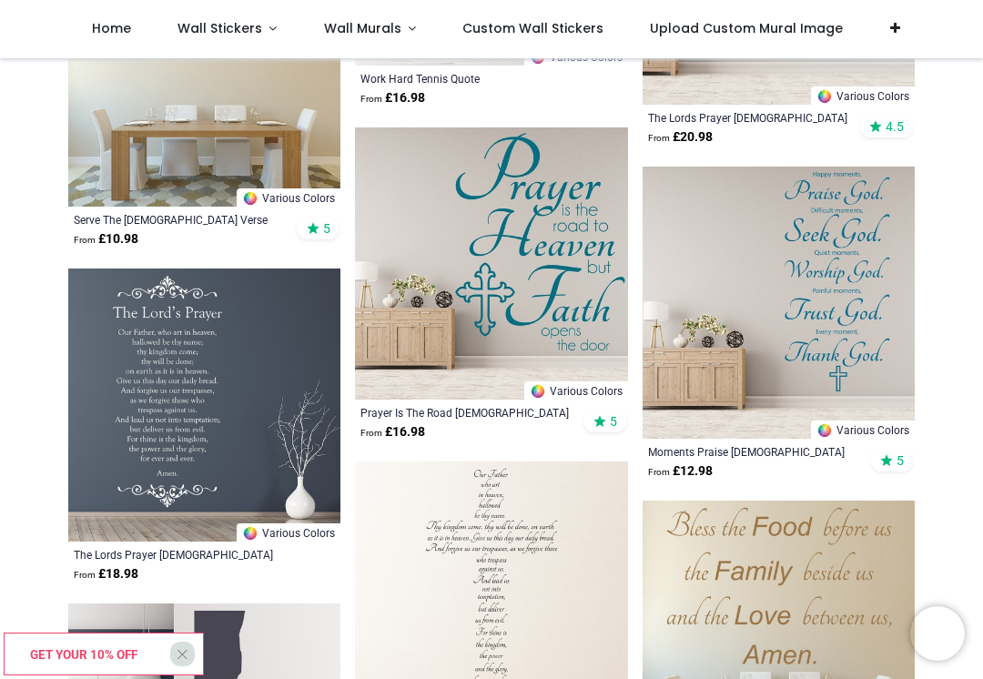
scroll to position [96661, 0]
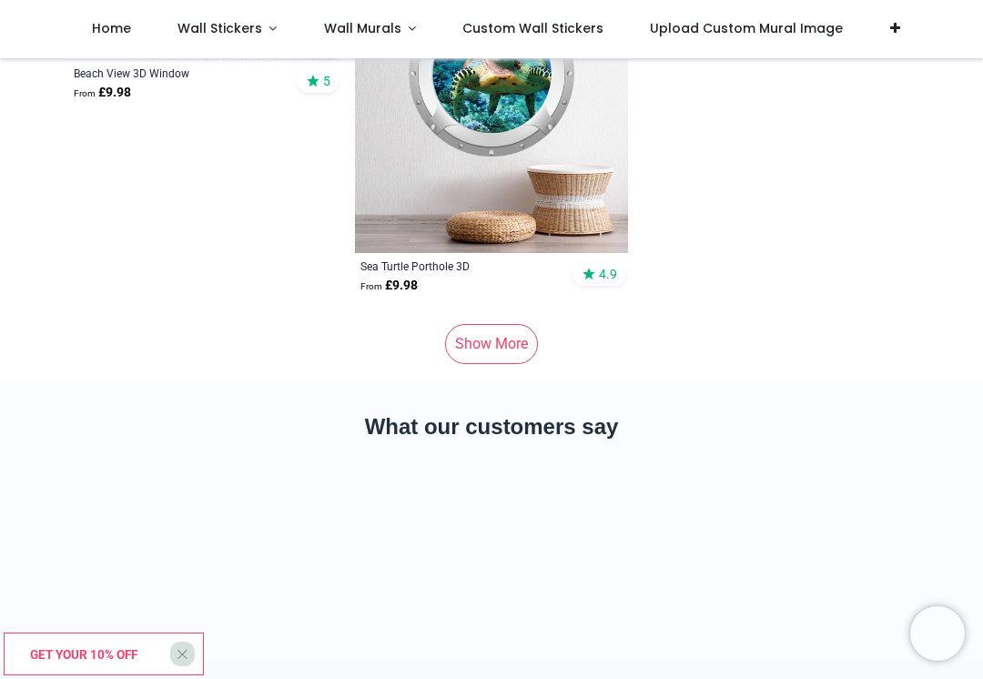
scroll to position [104692, 0]
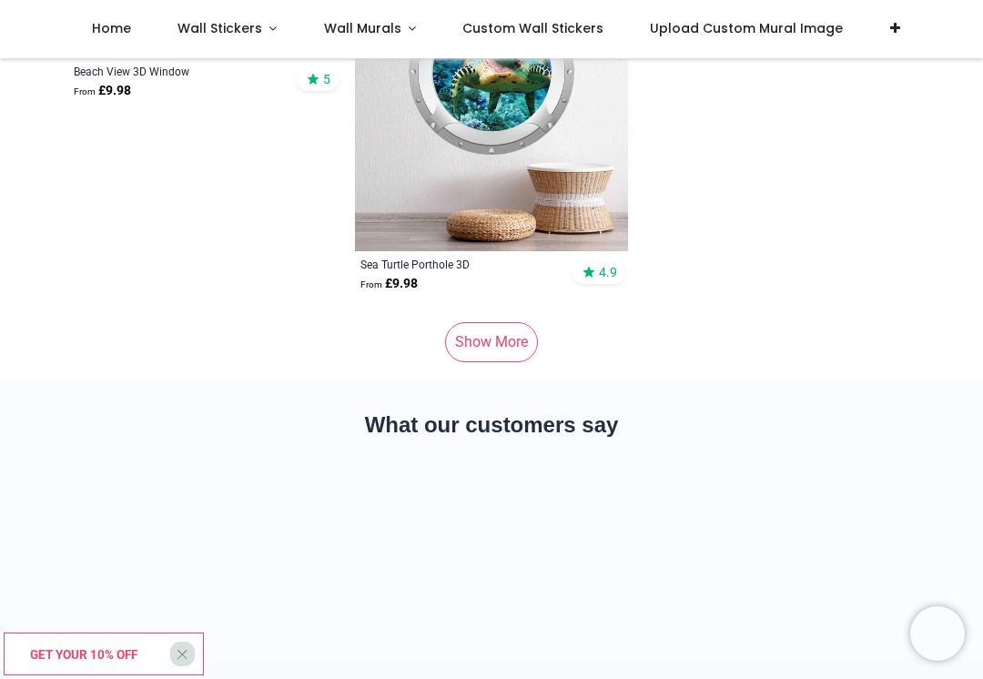
click at [501, 349] on link "Show More" at bounding box center [491, 342] width 93 height 40
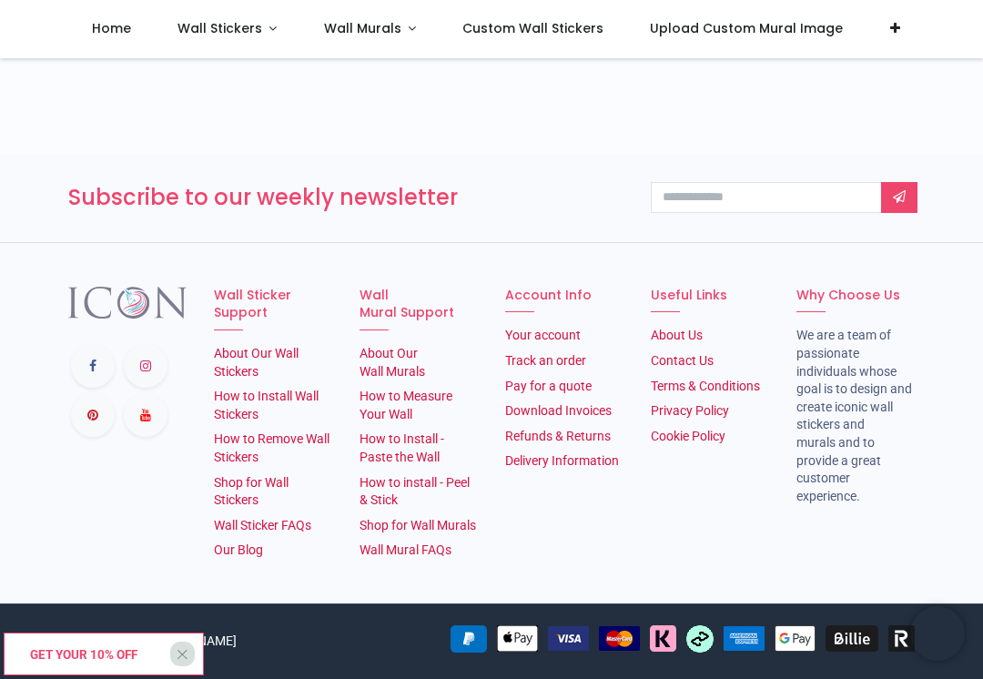
scroll to position [107304, 0]
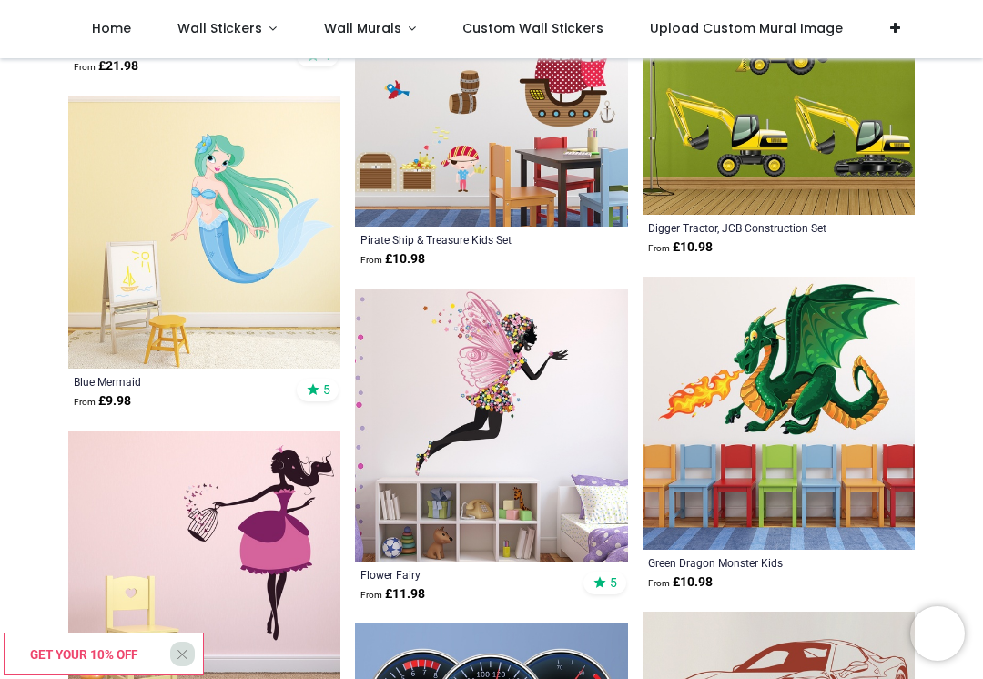
scroll to position [101372, 0]
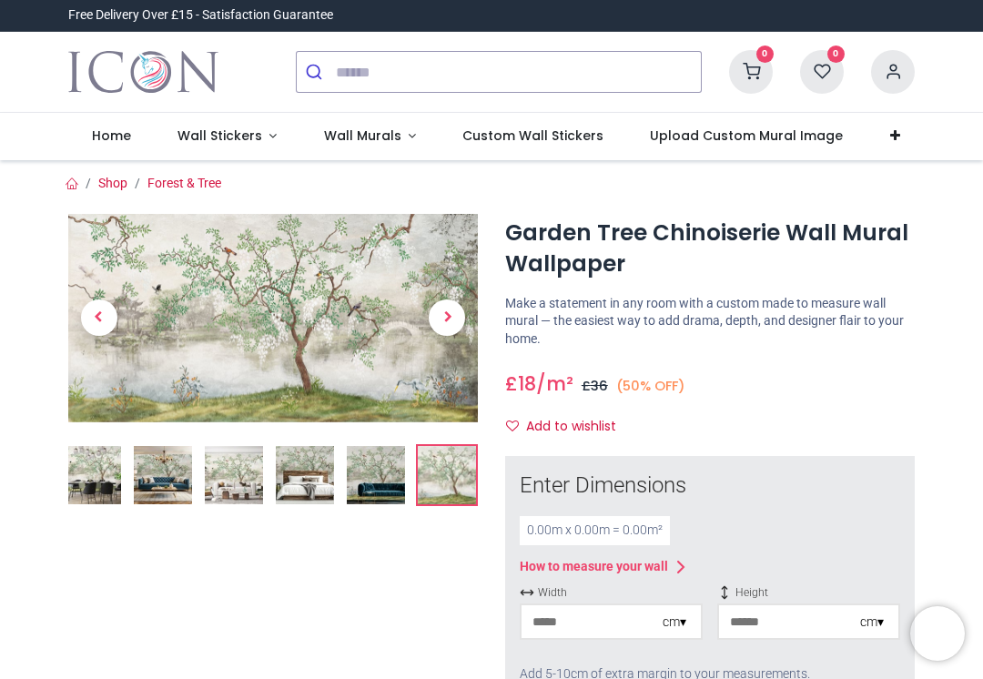
click at [104, 502] on img at bounding box center [92, 475] width 58 height 58
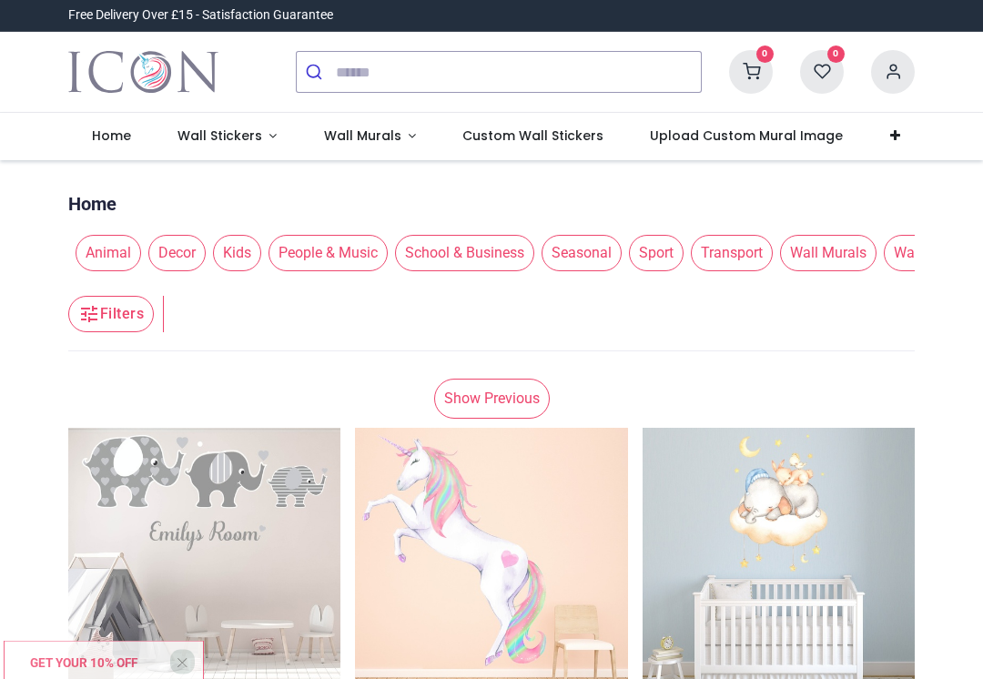
click at [376, 141] on span "Wall Murals" at bounding box center [362, 136] width 77 height 18
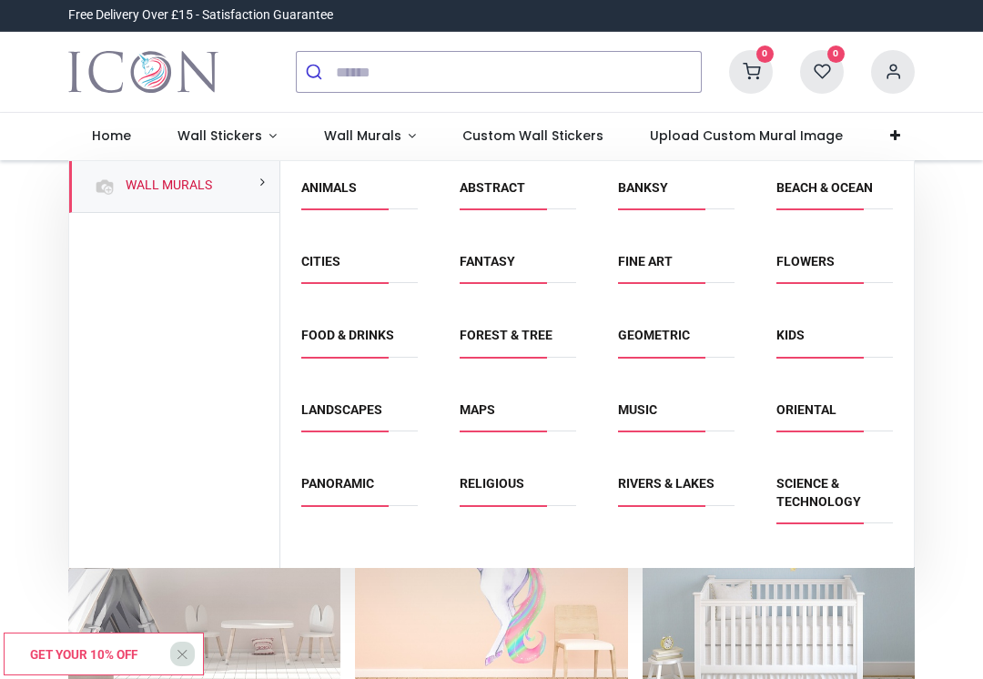
click at [361, 412] on link "Landscapes" at bounding box center [341, 409] width 81 height 15
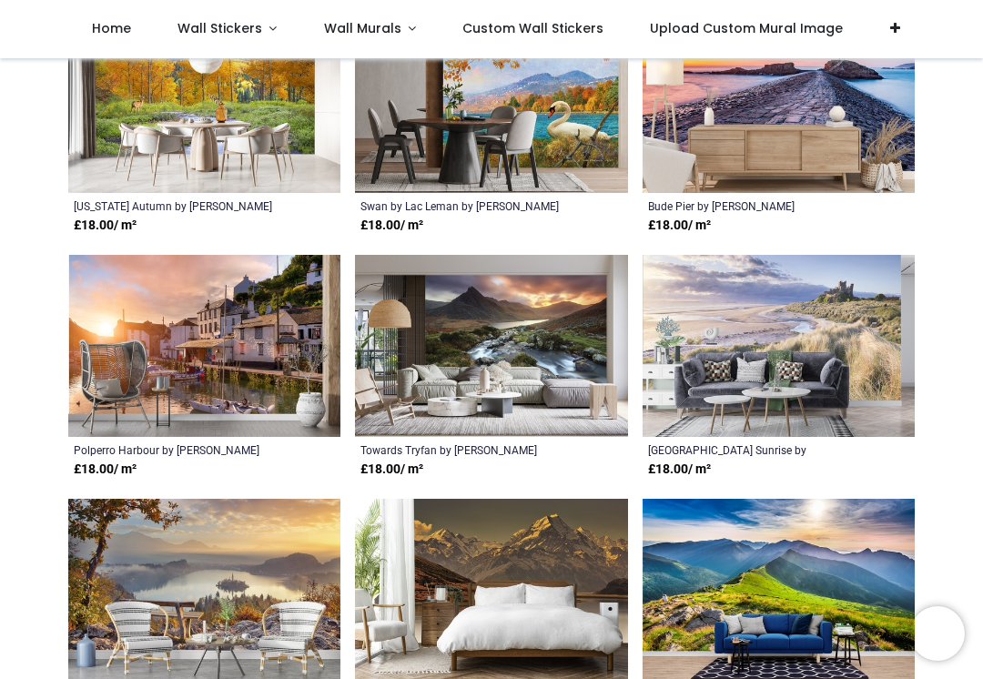
scroll to position [1386, 0]
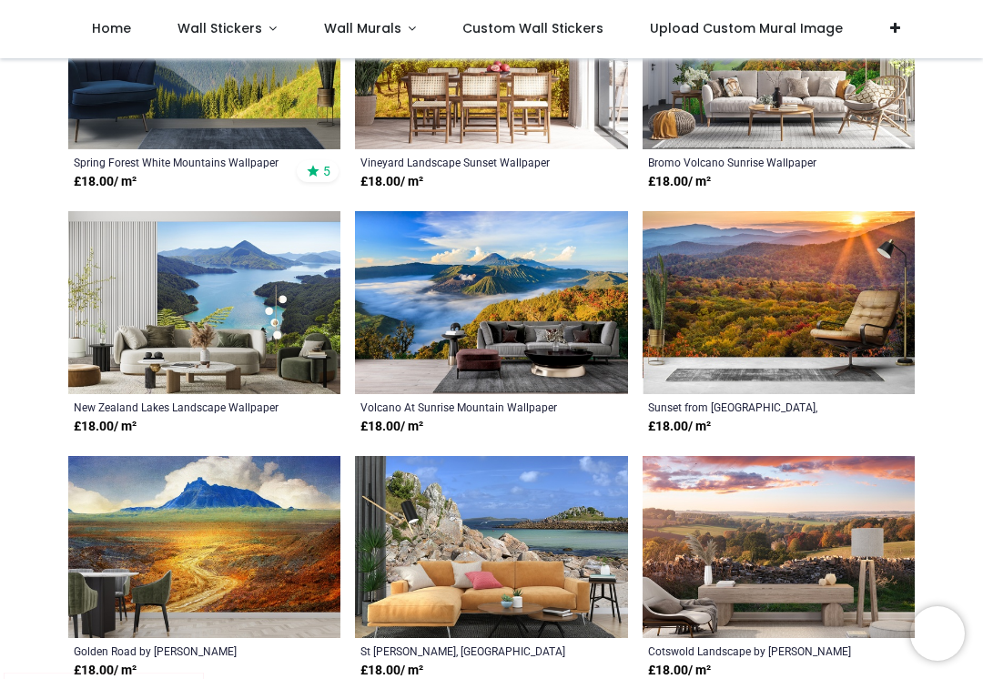
scroll to position [4116, 0]
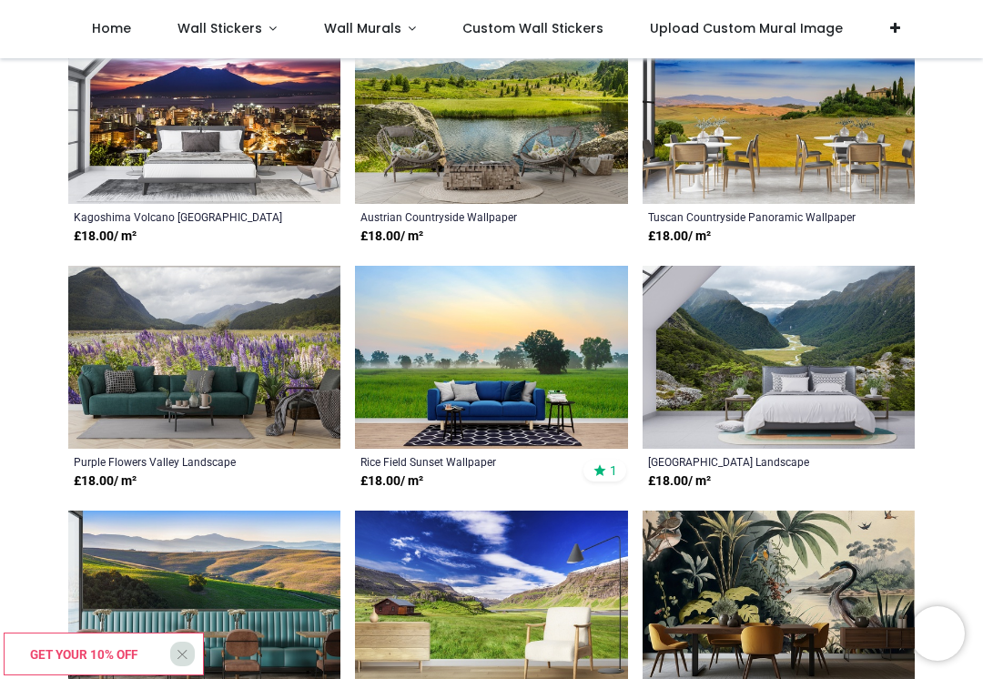
scroll to position [6506, 0]
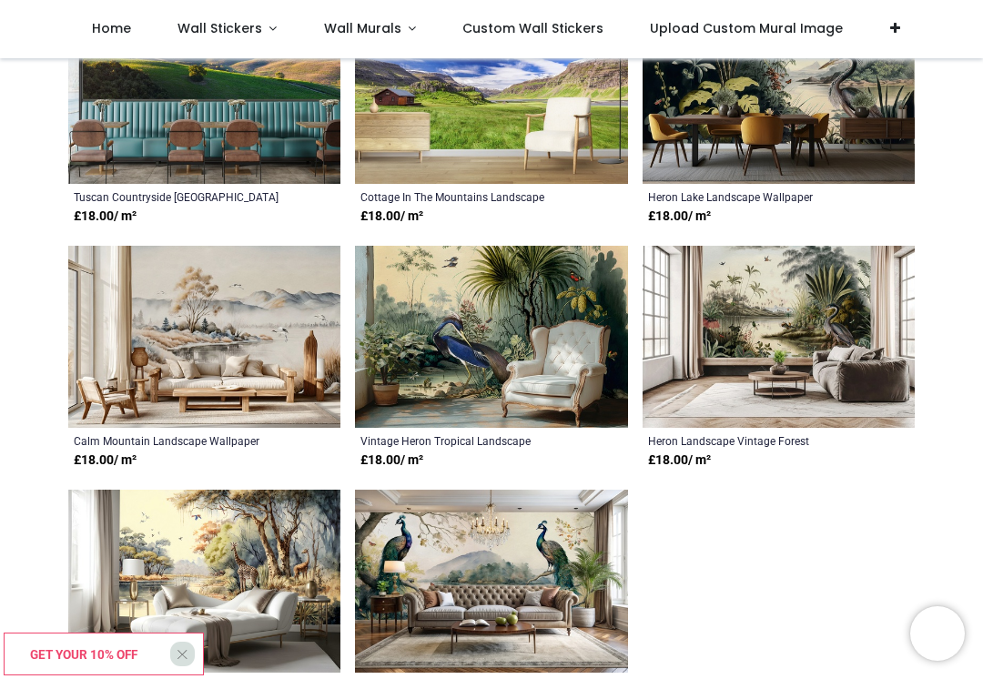
scroll to position [7012, 0]
